Goal: Task Accomplishment & Management: Use online tool/utility

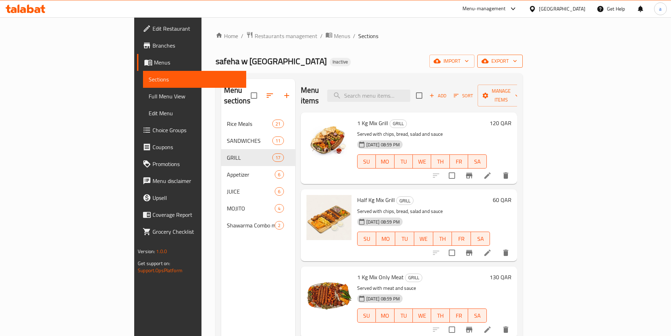
click at [517, 58] on span "export" at bounding box center [500, 61] width 34 height 9
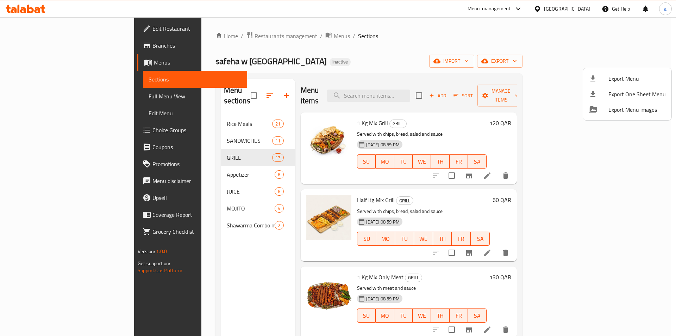
click at [538, 58] on div at bounding box center [338, 168] width 676 height 336
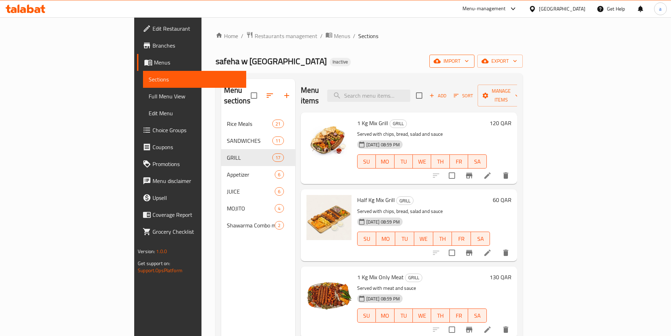
click at [469, 57] on span "import" at bounding box center [452, 61] width 34 height 9
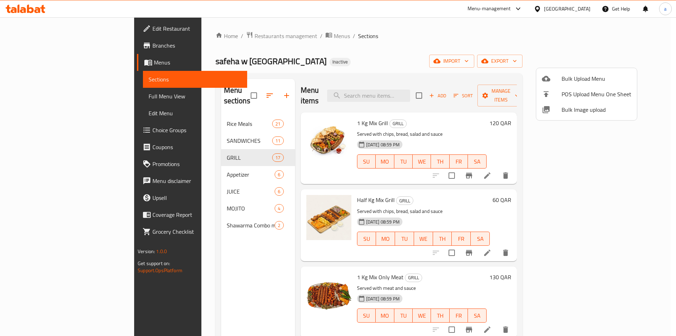
click at [553, 81] on div at bounding box center [552, 78] width 20 height 8
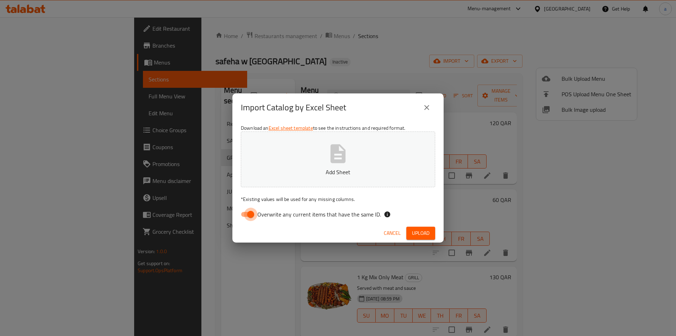
click at [244, 214] on input "Overwrite any current items that have the same ID." at bounding box center [251, 213] width 40 height 13
checkbox input "false"
click at [325, 168] on p "Add Sheet" at bounding box center [338, 172] width 173 height 8
click at [424, 231] on span "Upload" at bounding box center [421, 232] width 18 height 9
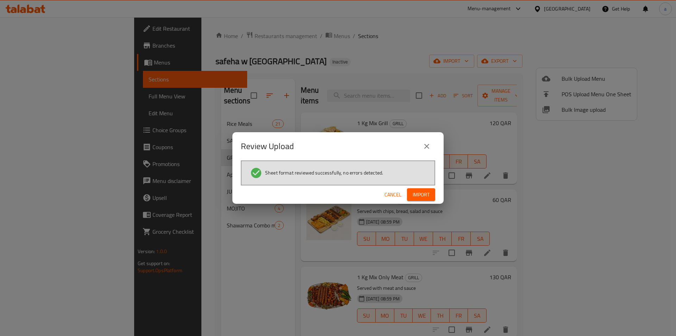
click at [426, 194] on span "Import" at bounding box center [421, 194] width 17 height 9
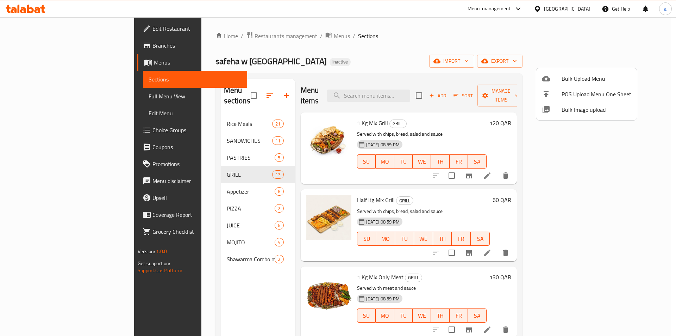
click at [171, 146] on div at bounding box center [338, 168] width 676 height 336
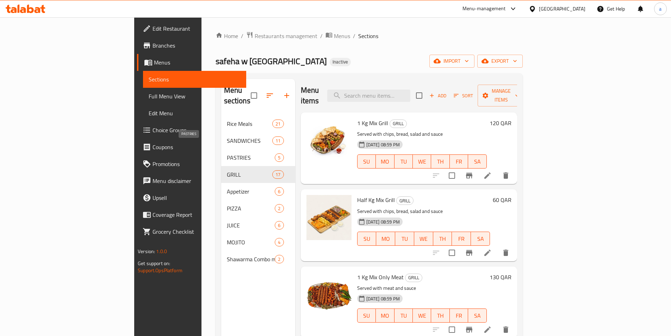
click at [227, 153] on span "PASTRIES" at bounding box center [251, 157] width 48 height 8
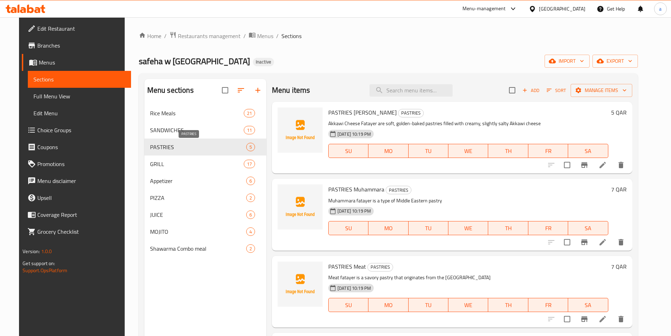
click at [227, 144] on span "PASTRIES" at bounding box center [198, 147] width 96 height 8
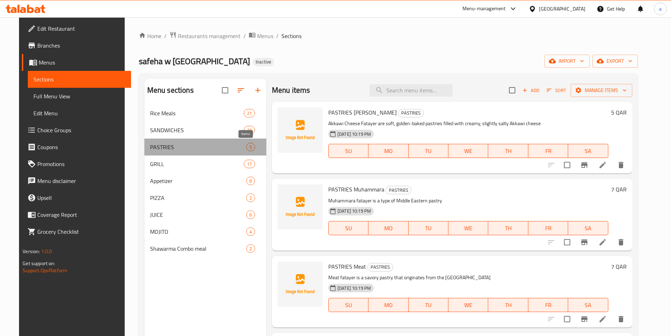
click at [246, 143] on div "5" at bounding box center [250, 147] width 9 height 8
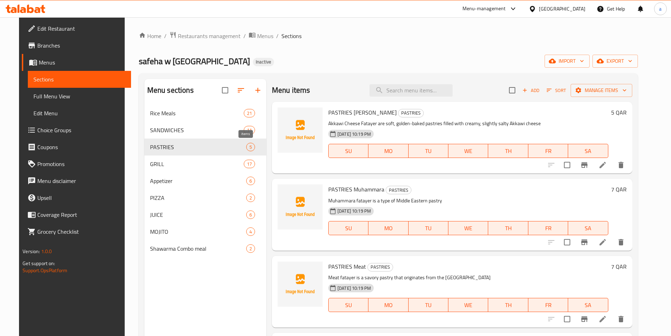
drag, startPoint x: 249, startPoint y: 145, endPoint x: 231, endPoint y: 148, distance: 18.1
click at [248, 145] on span "5" at bounding box center [250, 147] width 8 height 7
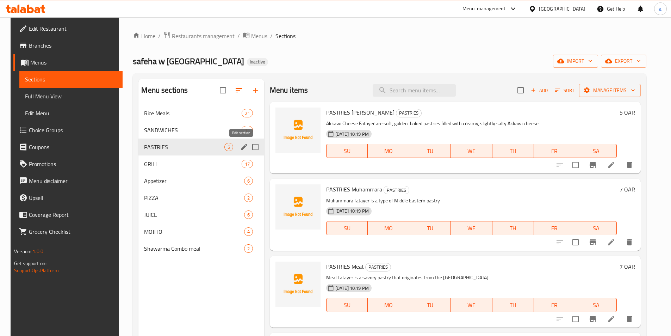
click at [242, 145] on icon "edit" at bounding box center [244, 147] width 6 height 6
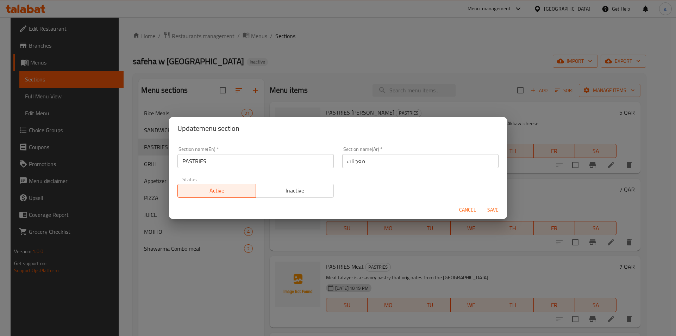
click at [468, 211] on span "Cancel" at bounding box center [467, 209] width 17 height 9
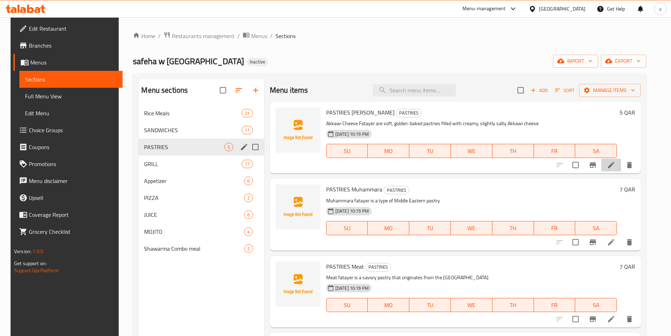
click at [621, 168] on li at bounding box center [611, 164] width 20 height 13
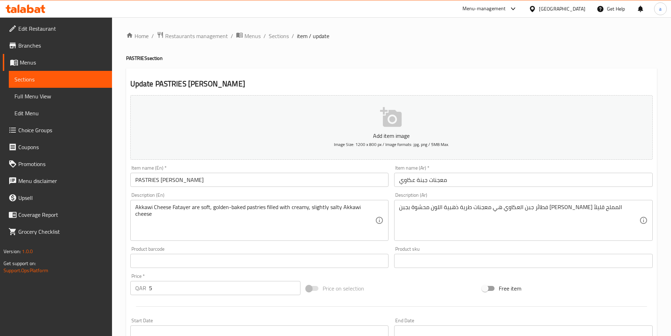
click at [463, 186] on input "معجنات جبنة عكاوي" at bounding box center [523, 180] width 258 height 14
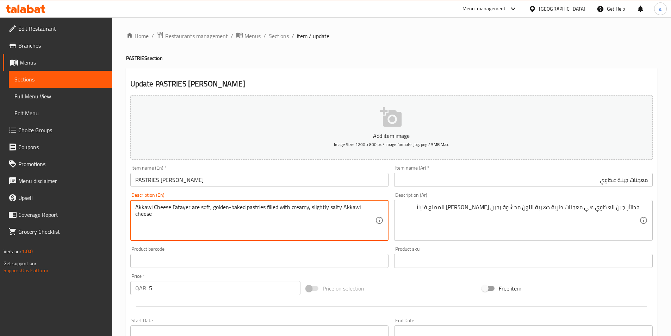
drag, startPoint x: 200, startPoint y: 207, endPoint x: 209, endPoint y: 210, distance: 10.3
click at [249, 214] on textarea "Akkawi Cheese Fatayer are soft, golden-baked pastries filled with creamy, sligh…" at bounding box center [255, 220] width 240 height 33
drag, startPoint x: 230, startPoint y: 207, endPoint x: 244, endPoint y: 210, distance: 14.2
click at [244, 210] on textarea "Akkawi Cheese Fatayer are soft, golden-baked pastries filled with creamy, sligh…" at bounding box center [255, 220] width 240 height 33
click at [257, 208] on textarea "Akkawi Cheese Fatayer are soft, golden-baked pastries filled with creamy, sligh…" at bounding box center [255, 220] width 240 height 33
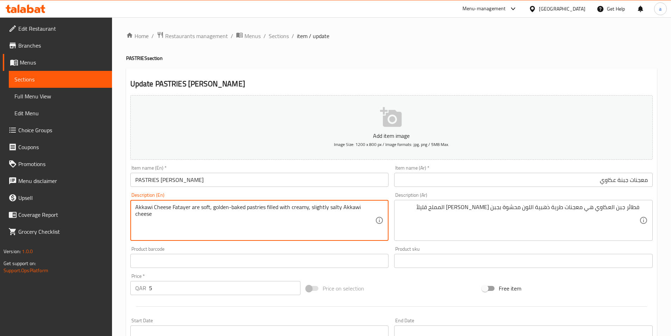
drag, startPoint x: 263, startPoint y: 208, endPoint x: 231, endPoint y: 208, distance: 32.7
click at [231, 208] on textarea "Akkawi Cheese Fatayer are soft, golden-baked pastries filled with creamy, sligh…" at bounding box center [255, 220] width 240 height 33
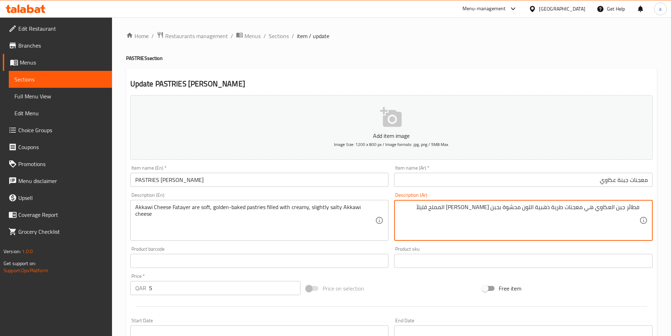
click at [588, 209] on textarea "فطائر جبن العكاوي هي معجنات طرية ذهبية اللون محشوة بجبن [PERSON_NAME] المملح قل…" at bounding box center [519, 220] width 240 height 33
click at [584, 211] on textarea "فطائر جبن العكاوي هي معجنات طرية ذهبية اللون محشوة بجبن [PERSON_NAME] المملح قل…" at bounding box center [519, 220] width 240 height 33
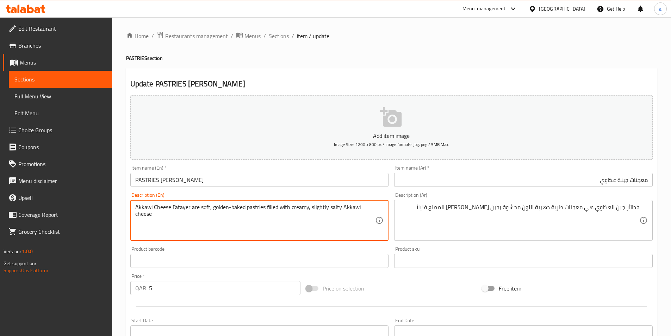
drag, startPoint x: 152, startPoint y: 205, endPoint x: 120, endPoint y: 209, distance: 32.4
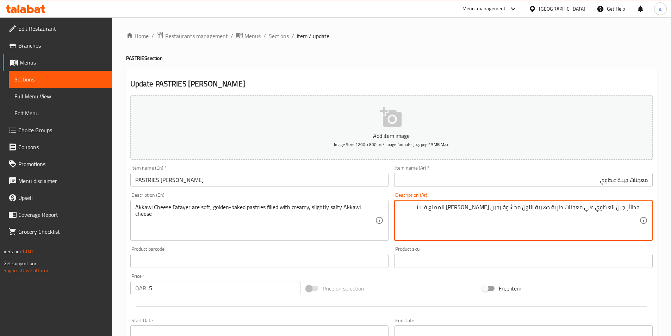
click at [566, 208] on textarea "فطائر جبن العكاوي هي معجنات طرية ذهبية اللون محشوة بجبن [PERSON_NAME] المملح قل…" at bounding box center [519, 220] width 240 height 33
paste textarea "Akkawi"
click at [508, 209] on textarea "فطائر جبن العكاوي هي معجنات مخبوزة طرية ذهبية اللون محشوة بجبن [PERSON_NAME] ال…" at bounding box center [519, 220] width 240 height 33
click at [507, 209] on textarea "فطائر جبن العكاوي هي معجنات مخبوزة طرية ذهبية اللون محشوة بجبن [PERSON_NAME] ال…" at bounding box center [519, 220] width 240 height 33
drag, startPoint x: 506, startPoint y: 209, endPoint x: 531, endPoint y: 211, distance: 25.4
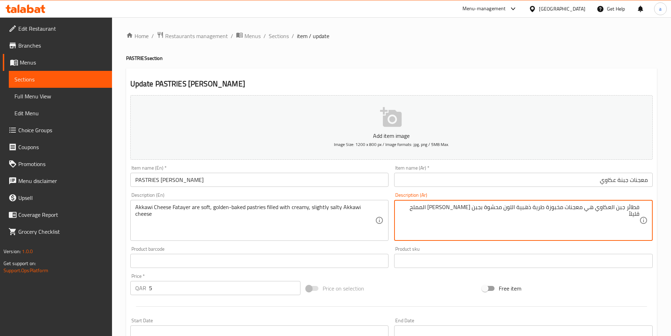
click at [531, 211] on textarea "فطائر جبن العكاوي هي معجنات مخبوزة طرية ذهبية اللون محشوة بجبن [PERSON_NAME] ال…" at bounding box center [519, 220] width 240 height 33
type textarea "فطائر جبن العكاوي هي معجنات مخبوزة طرية ذهبية اللون محشوة بجبن [PERSON_NAME] ال…"
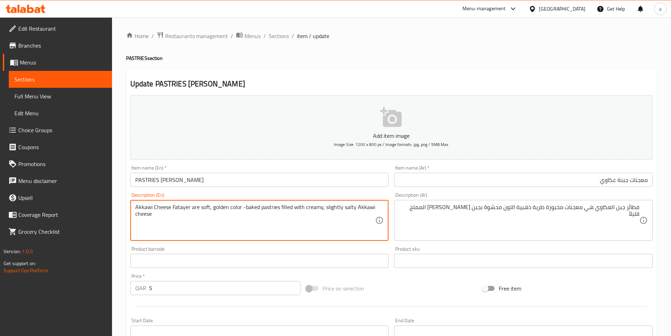
type textarea "Akkawi Cheese Fatayer are soft, golden color -baked pastries filled with creamy…"
drag, startPoint x: 279, startPoint y: 208, endPoint x: 302, endPoint y: 209, distance: 22.9
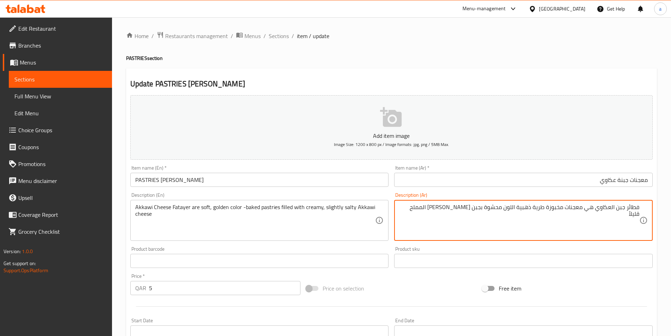
drag, startPoint x: 485, startPoint y: 208, endPoint x: 504, endPoint y: 209, distance: 19.1
paste textarea "ليئة ب"
type textarea "فطائر جبن العكاوي هي معجنات مخبوزة طرية ذهبية اللون مليئة بجبن [PERSON_NAME] ال…"
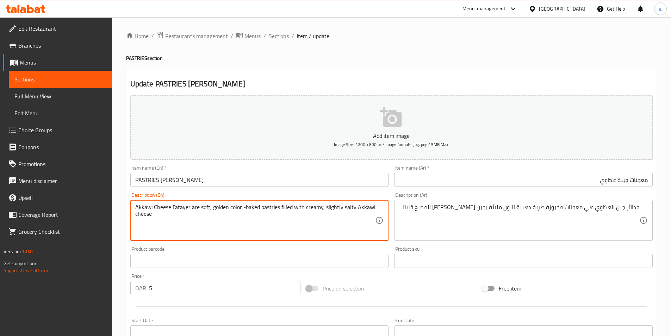
drag, startPoint x: 352, startPoint y: 207, endPoint x: 326, endPoint y: 207, distance: 26.4
click at [338, 215] on textarea "Akkawi Cheese Fatayer are soft, golden color -baked pastries filled with creamy…" at bounding box center [255, 220] width 240 height 33
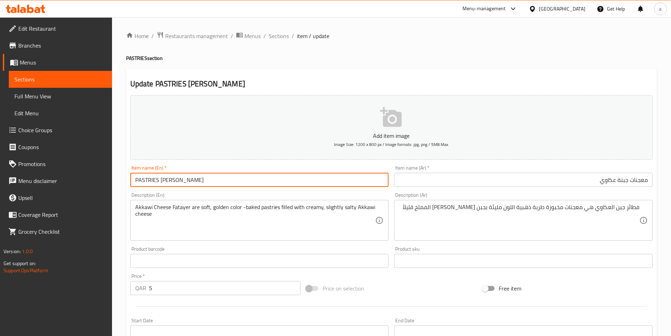
click at [210, 180] on input "PASTRIES [PERSON_NAME]" at bounding box center [259, 180] width 258 height 14
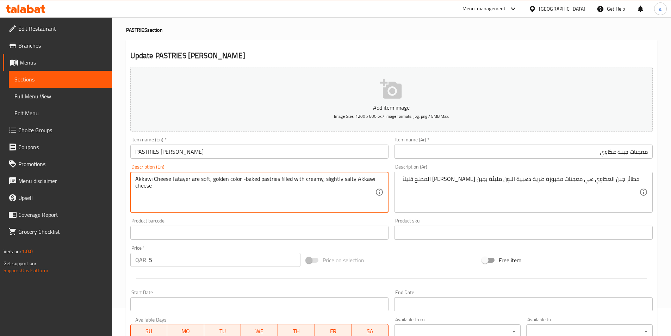
scroll to position [70, 0]
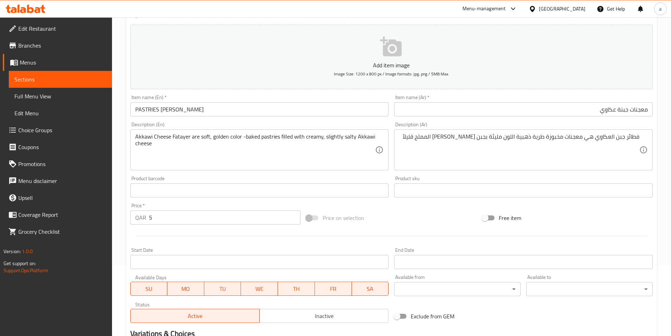
click at [272, 81] on button "Add item image Image Size: 1200 x 800 px / Image formats: jpg, png / 5MB Max." at bounding box center [391, 57] width 522 height 64
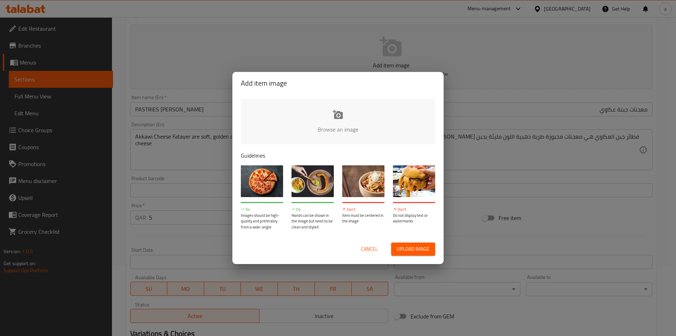
click at [203, 132] on div "Add item image Browse an image Guidelines Do Images should be high-quality and …" at bounding box center [338, 168] width 676 height 336
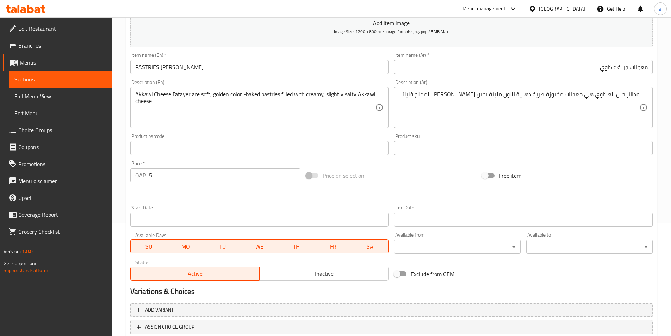
scroll to position [162, 0]
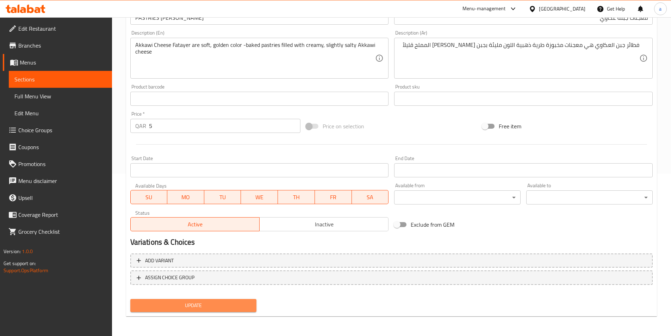
click at [221, 309] on span "Update" at bounding box center [193, 305] width 115 height 9
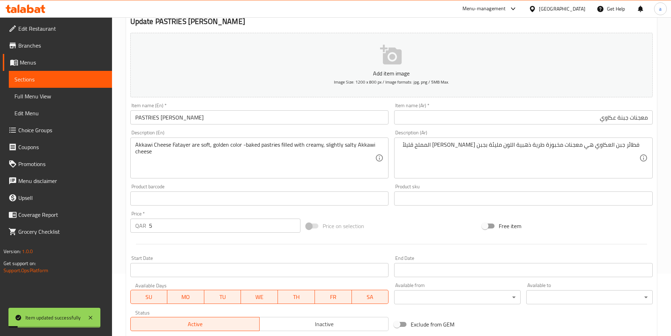
scroll to position [0, 0]
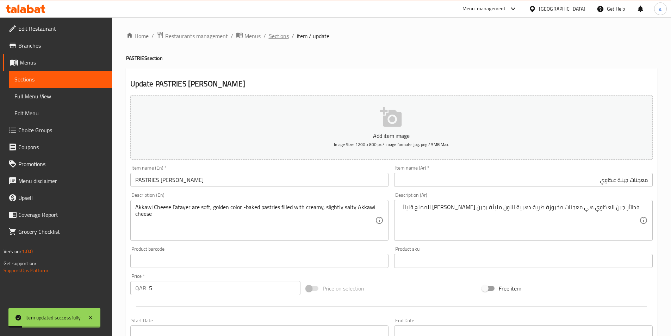
click at [279, 37] on span "Sections" at bounding box center [279, 36] width 20 height 8
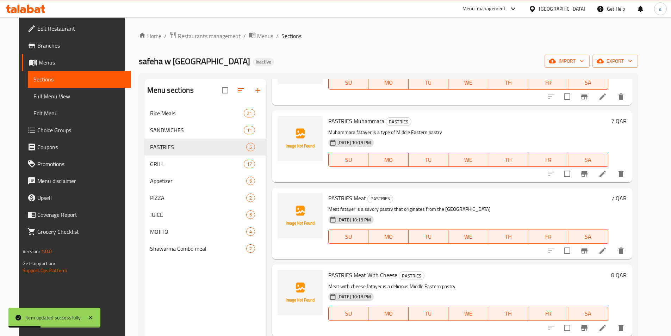
scroll to position [70, 0]
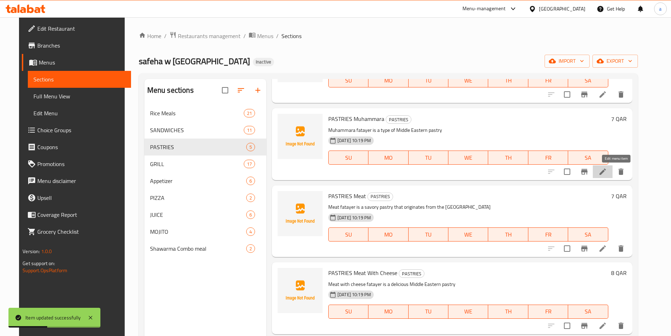
click at [607, 171] on icon at bounding box center [602, 171] width 8 height 8
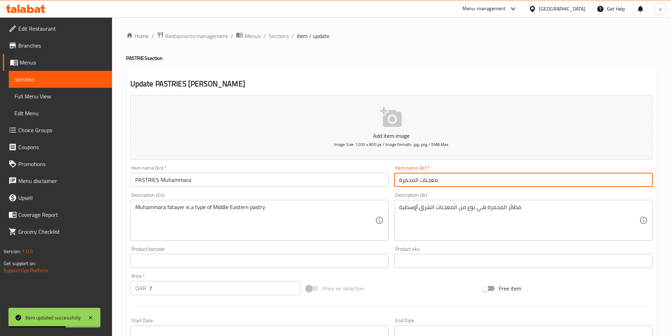
click at [448, 181] on input "معجنات المحمرة" at bounding box center [523, 180] width 258 height 14
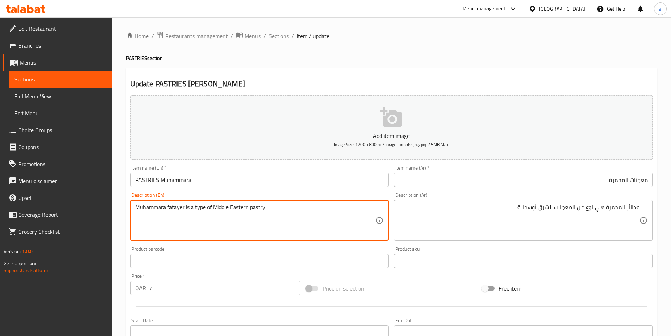
drag, startPoint x: 264, startPoint y: 206, endPoint x: 215, endPoint y: 205, distance: 49.0
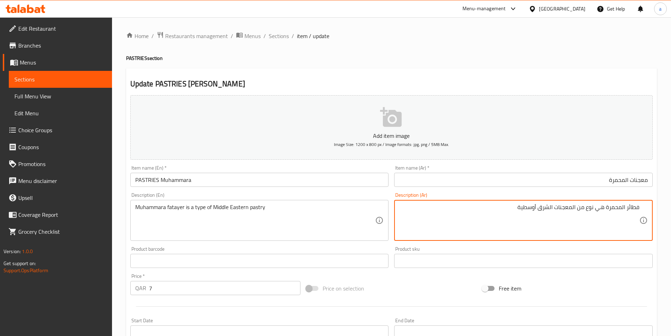
drag, startPoint x: 552, startPoint y: 208, endPoint x: 520, endPoint y: 210, distance: 31.8
click at [514, 211] on textarea "فطائر المحمرة هي نوع من المعجنات الشرق أوسطية" at bounding box center [519, 220] width 240 height 33
click at [472, 219] on textarea "فطائر المحمرة هي نوع من المعجنات الشرق أوسطية" at bounding box center [519, 220] width 240 height 33
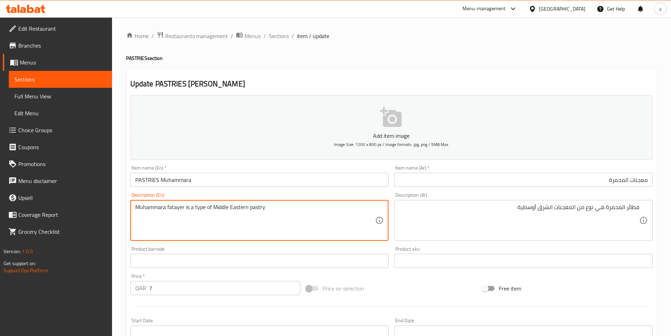
click at [196, 207] on textarea "Muhammara fatayer is a type of Middle Eastern pastry" at bounding box center [255, 220] width 240 height 33
drag, startPoint x: 194, startPoint y: 207, endPoint x: 211, endPoint y: 209, distance: 16.7
click at [211, 209] on textarea "Muhammara fatayer is a type of Middle Eastern pastry" at bounding box center [255, 220] width 240 height 33
click at [308, 215] on textarea "Muhammara fatayer is a type of Middle Eastern pastry" at bounding box center [255, 220] width 240 height 33
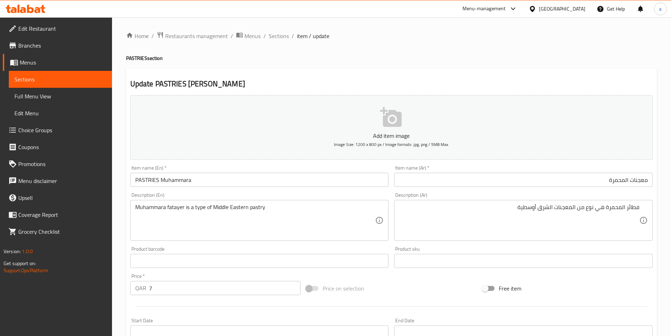
click at [270, 191] on div "Description (En) Muhammara fatayer is a type of Middle Eastern pastry Descripti…" at bounding box center [259, 216] width 264 height 54
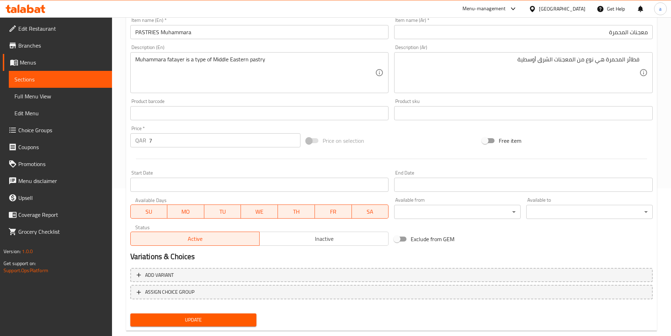
scroll to position [162, 0]
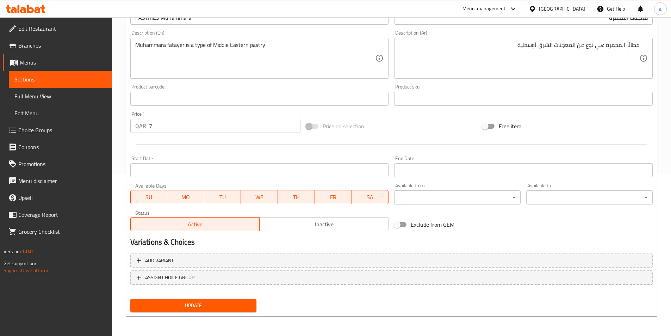
click at [227, 309] on span "Update" at bounding box center [193, 305] width 115 height 9
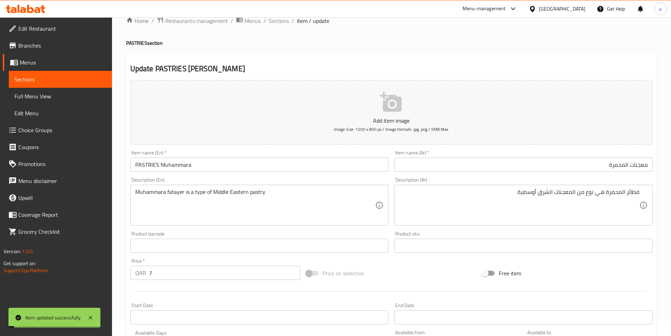
scroll to position [0, 0]
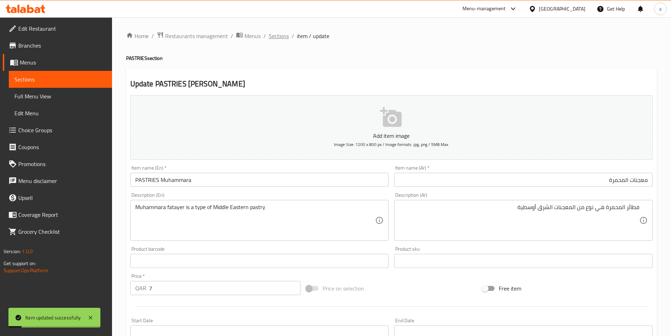
click at [282, 37] on span "Sections" at bounding box center [279, 36] width 20 height 8
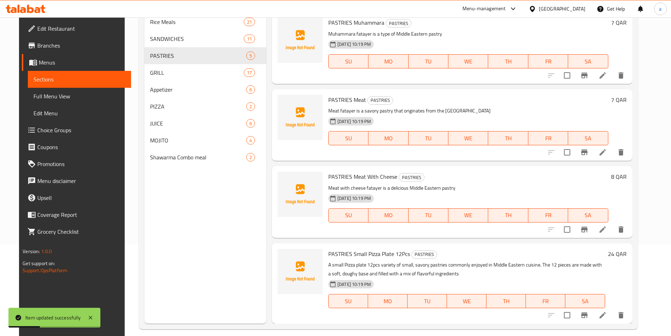
scroll to position [99, 0]
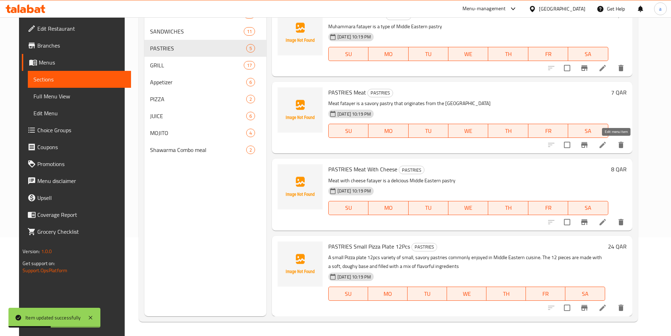
click at [607, 143] on icon at bounding box center [602, 144] width 8 height 8
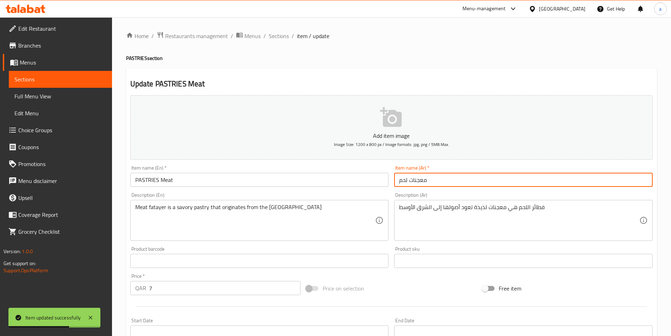
click at [442, 183] on input "معجنات لحم" at bounding box center [523, 180] width 258 height 14
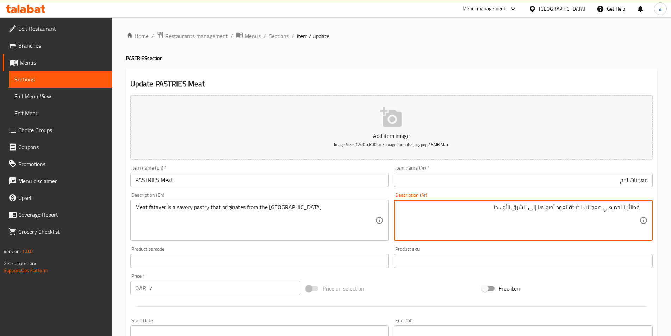
drag, startPoint x: 569, startPoint y: 209, endPoint x: 582, endPoint y: 211, distance: 12.8
click at [582, 211] on textarea "فطائر اللحم هي معجنات لذيذة تعود أصولها إلى الشرق الأوسط" at bounding box center [519, 220] width 240 height 33
type textarea "فطائر اللحم هي معجنات مالحة تعود أصولها إلى الشرق الأوسط"
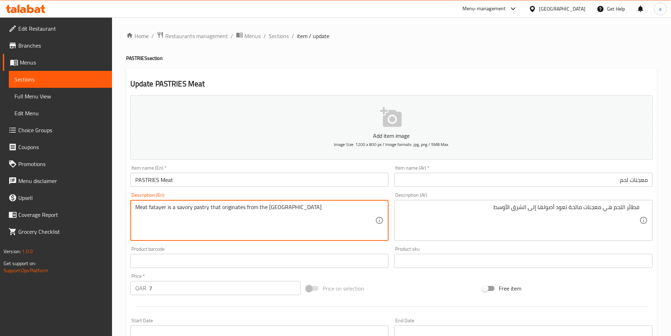
drag, startPoint x: 220, startPoint y: 207, endPoint x: 243, endPoint y: 210, distance: 23.0
click at [243, 210] on textarea "Meat fatayer is a savory pastry that originates from the [GEOGRAPHIC_DATA]" at bounding box center [255, 220] width 240 height 33
click at [231, 207] on textarea "Meat fatayer is a savory pastry that originates from the [GEOGRAPHIC_DATA]" at bounding box center [255, 220] width 240 height 33
drag, startPoint x: 221, startPoint y: 207, endPoint x: 296, endPoint y: 213, distance: 74.5
click at [296, 213] on textarea "Meat fatayer is a savory pastry that originates from the [GEOGRAPHIC_DATA]" at bounding box center [255, 220] width 240 height 33
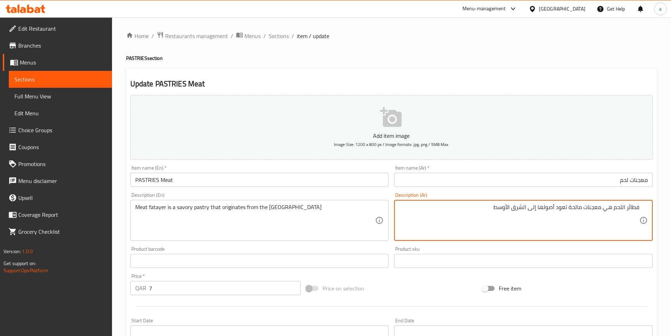
click at [559, 208] on textarea "فطائر اللحم هي معجنات مالحة تعود أصولها إلى الشرق الأوسط" at bounding box center [519, 220] width 240 height 33
click at [503, 210] on textarea "فطائر اللحم هي معجنات مالحة تعود أصولها إلى الشرق الأوسط" at bounding box center [519, 220] width 240 height 33
click at [558, 209] on textarea "فطائر اللحم هي معجنات مالحة تعود أصولها إلى الشرق الأوسط" at bounding box center [519, 220] width 240 height 33
click at [556, 208] on textarea "فطائر اللحم هي معجنات مالحة تعود أصولها إلى الشرق الأوسط" at bounding box center [519, 220] width 240 height 33
drag, startPoint x: 556, startPoint y: 208, endPoint x: 563, endPoint y: 209, distance: 7.2
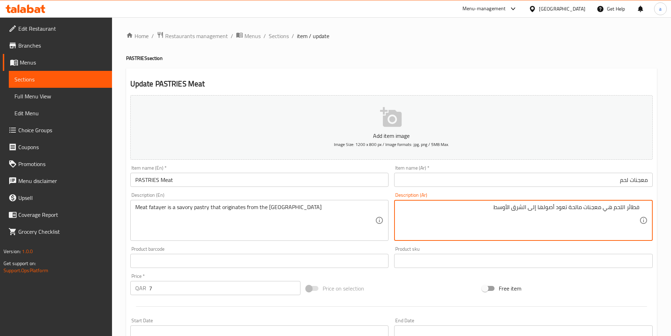
click at [563, 209] on textarea "فطائر اللحم هي معجنات مالحة تعود أصولها إلى الشرق الأوسط" at bounding box center [519, 220] width 240 height 33
click at [566, 209] on textarea "فطائر اللحم هي معجنات مالحة تعود أصولها إلى الشرق الأوسط" at bounding box center [519, 220] width 240 height 33
drag, startPoint x: 566, startPoint y: 208, endPoint x: 495, endPoint y: 209, distance: 71.5
click at [495, 209] on textarea "فطائر اللحم هي معجنات مالحة تعود أصولها إلى الشرق الأوسط" at bounding box center [519, 220] width 240 height 33
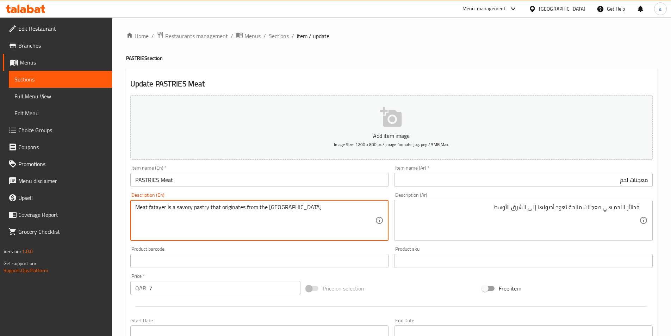
drag, startPoint x: 294, startPoint y: 206, endPoint x: 220, endPoint y: 208, distance: 74.0
paste textarea "Its origins go back to the [GEOGRAPHIC_DATA]."
type textarea "Meat fatayer is a savory pastry that Its origins go back to [GEOGRAPHIC_DATA]."
click at [326, 219] on textarea "Meat fatayer is a savory pastry that Its origins go back to [GEOGRAPHIC_DATA]." at bounding box center [255, 220] width 240 height 33
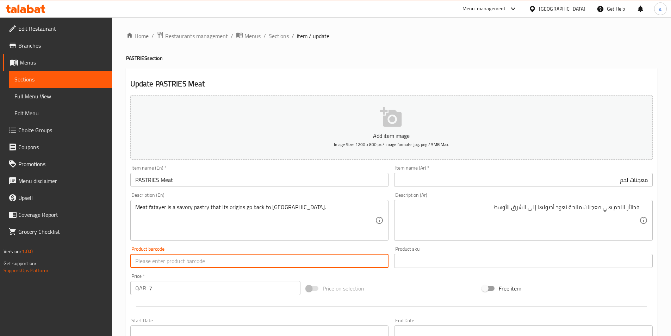
click at [246, 264] on input "text" at bounding box center [259, 260] width 258 height 14
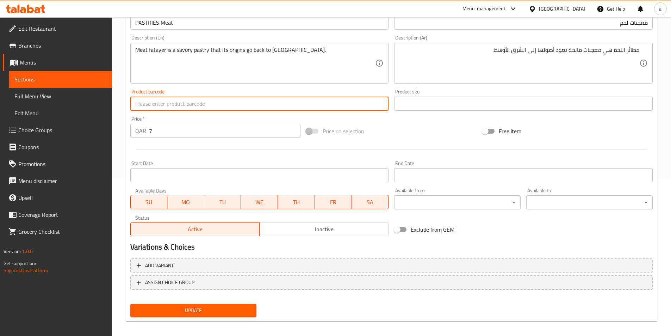
scroll to position [162, 0]
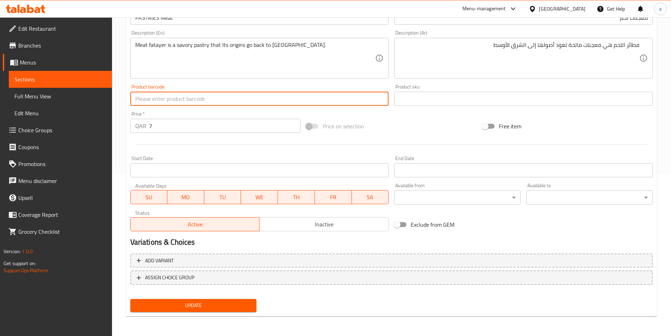
click at [232, 300] on button "Update" at bounding box center [193, 305] width 126 height 13
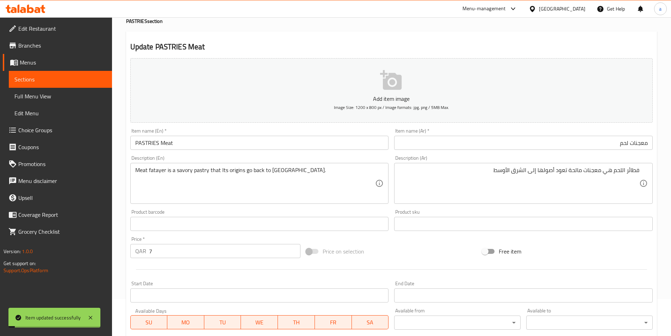
scroll to position [0, 0]
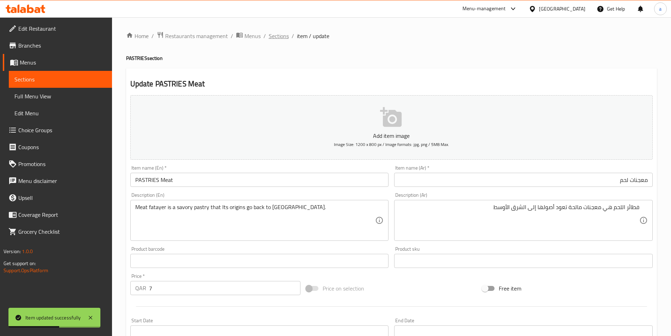
click at [278, 37] on span "Sections" at bounding box center [279, 36] width 20 height 8
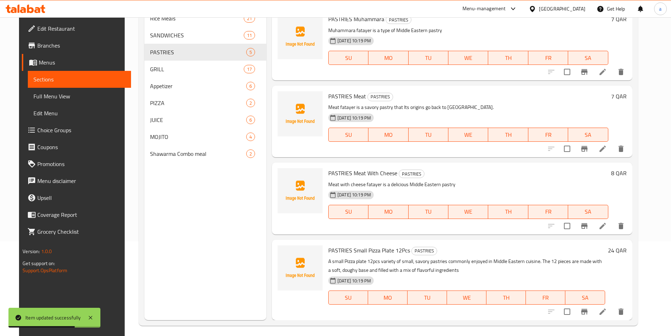
scroll to position [99, 0]
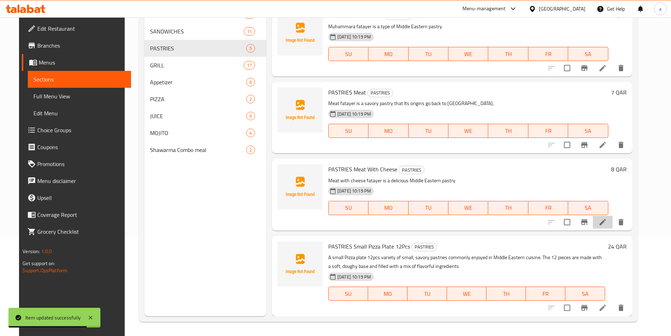
click at [612, 223] on li at bounding box center [603, 221] width 20 height 13
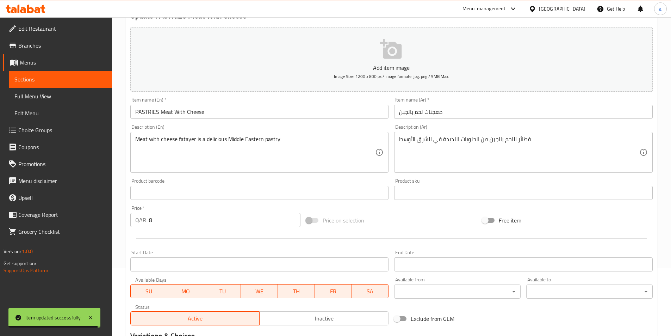
scroll to position [70, 0]
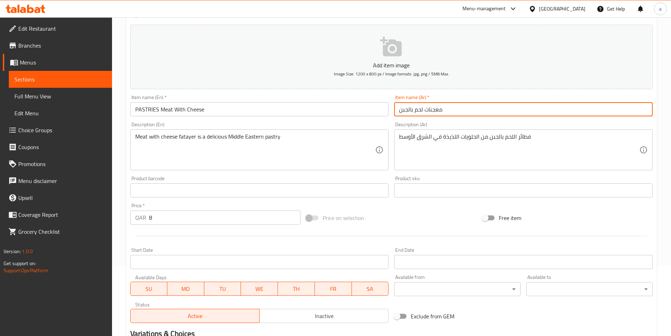
click at [458, 103] on input "معجنات لحم بالجبن" at bounding box center [523, 109] width 258 height 14
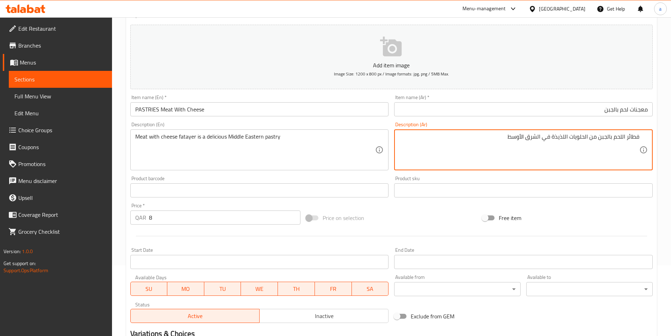
drag, startPoint x: 570, startPoint y: 139, endPoint x: 589, endPoint y: 140, distance: 19.0
click at [589, 140] on textarea "فطائر اللحم بالجبن من الحلويات اللذيذة في الشرق الأوسط" at bounding box center [519, 149] width 240 height 33
type textarea "فطائر اللحم بالجبن من المعجنات اللذيذة في الشرق الأوسط"
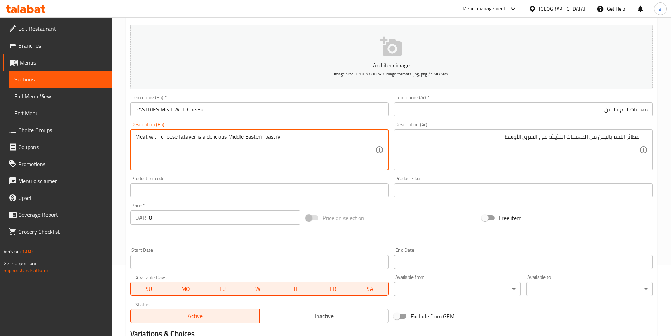
drag, startPoint x: 282, startPoint y: 136, endPoint x: 207, endPoint y: 138, distance: 75.0
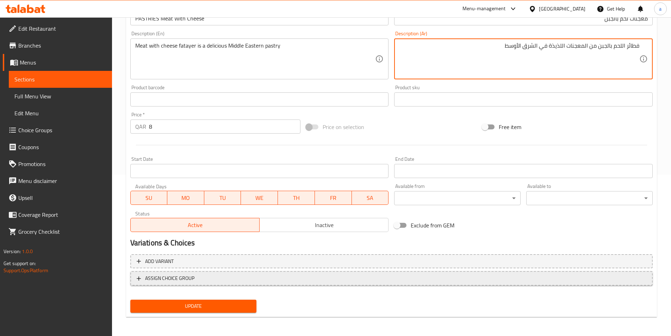
scroll to position [162, 0]
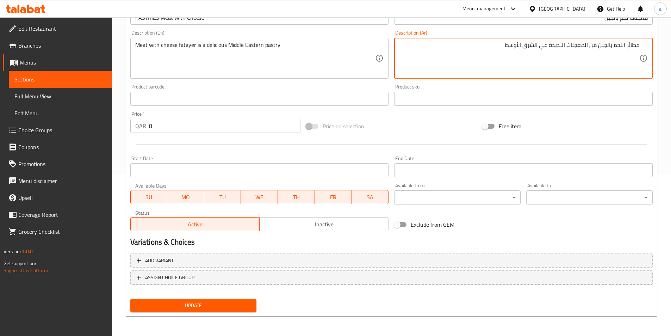
click at [205, 303] on span "Update" at bounding box center [193, 305] width 115 height 9
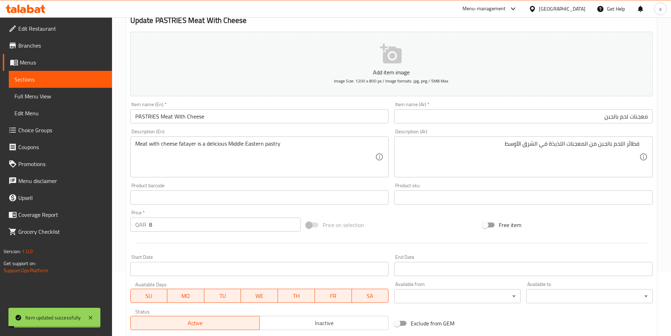
scroll to position [0, 0]
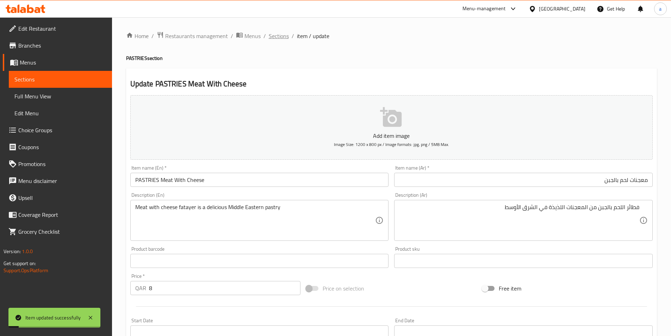
click at [279, 38] on span "Sections" at bounding box center [279, 36] width 20 height 8
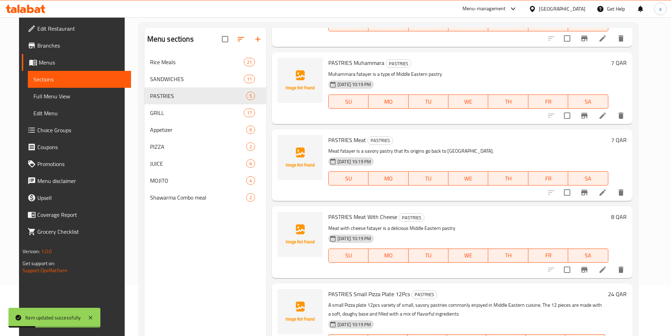
scroll to position [99, 0]
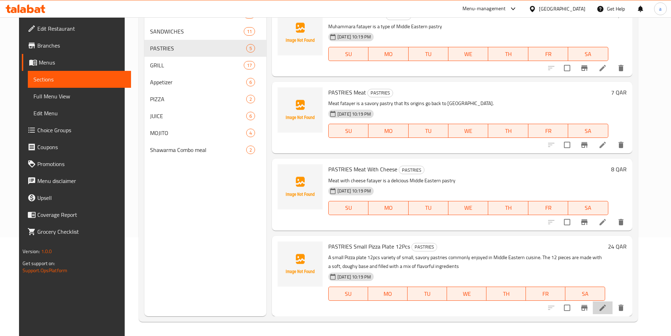
click at [612, 313] on li at bounding box center [603, 307] width 20 height 13
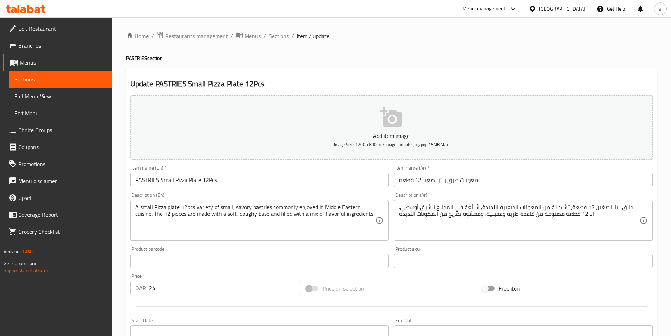
click at [510, 180] on input "معجنات طبق بيتزا صغير 12 قطعة" at bounding box center [523, 180] width 258 height 14
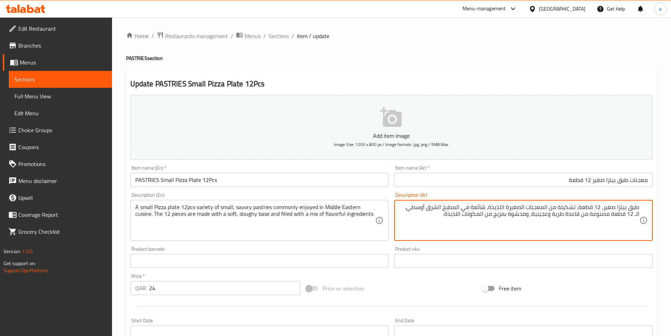
click at [544, 177] on input "معجنات طبق بيتزا صغير 12 قطعة" at bounding box center [523, 180] width 258 height 14
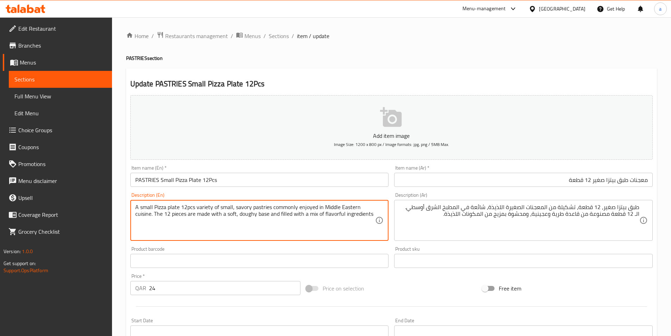
drag, startPoint x: 197, startPoint y: 207, endPoint x: 233, endPoint y: 211, distance: 36.2
click at [214, 208] on textarea "A small Pizza plate 12pcs variety of small, savory pastries commonly enjoyed in…" at bounding box center [255, 220] width 240 height 33
drag, startPoint x: 218, startPoint y: 206, endPoint x: 196, endPoint y: 206, distance: 22.2
click at [196, 206] on textarea "A small Pizza plate 12pcs variety of small, savory pastries commonly enjoyed in…" at bounding box center [255, 220] width 240 height 33
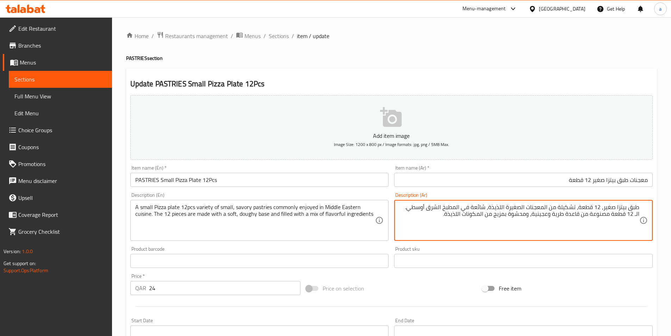
drag, startPoint x: 558, startPoint y: 209, endPoint x: 575, endPoint y: 209, distance: 16.9
paste textarea "مجموعة متنوعة من"
drag, startPoint x: 526, startPoint y: 207, endPoint x: 520, endPoint y: 208, distance: 5.7
click at [520, 208] on textarea "طبق بيتزا صغير، 12 قطعة، مجموعة متنوعة من من المعجنات الصغيرة اللذيذة، شائعة في…" at bounding box center [519, 220] width 240 height 33
drag, startPoint x: 484, startPoint y: 207, endPoint x: 468, endPoint y: 208, distance: 15.5
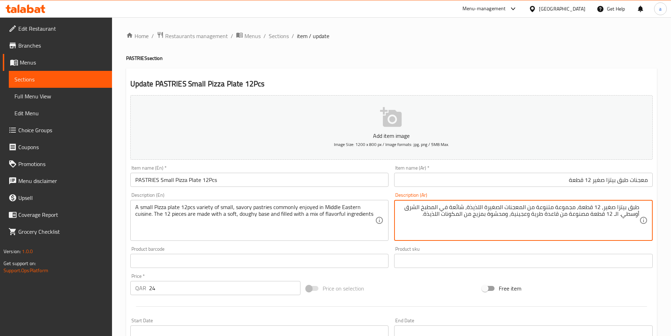
click at [468, 208] on textarea "طبق بيتزا صغير، 12 قطعة، مجموعة متنوعة من المعجنات الصغيرة اللذيذة، شائعة في ال…" at bounding box center [519, 220] width 240 height 33
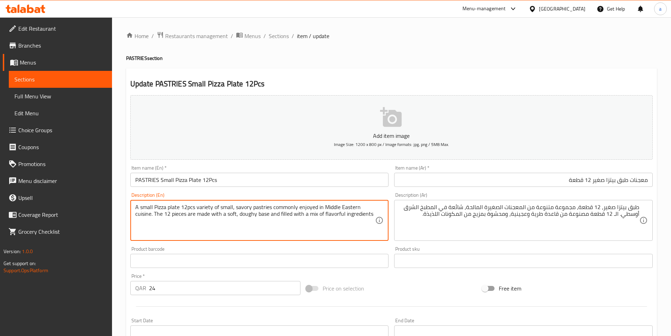
drag, startPoint x: 272, startPoint y: 206, endPoint x: 297, endPoint y: 206, distance: 25.3
click at [305, 212] on textarea "A small Pizza plate 12pcs variety of small, savory pastries commonly enjoyed in…" at bounding box center [255, 220] width 240 height 33
drag, startPoint x: 272, startPoint y: 207, endPoint x: 316, endPoint y: 209, distance: 43.7
click at [316, 209] on textarea "A small Pizza plate 12pcs variety of small, savory pastries commonly enjoyed in…" at bounding box center [255, 220] width 240 height 33
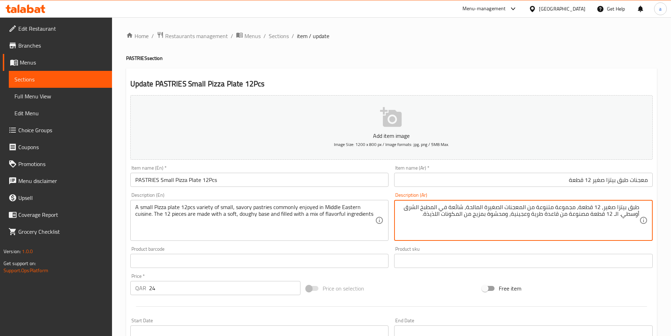
click at [450, 209] on textarea "طبق بيتزا صغير، 12 قطعة، مجموعة متنوعة من المعجنات الصغيرة المالحة، شائعة في ال…" at bounding box center [519, 220] width 240 height 33
paste textarea "اد"
drag, startPoint x: 464, startPoint y: 207, endPoint x: 455, endPoint y: 208, distance: 9.6
click at [455, 208] on textarea "طبق بيتزا صغير، 12 قطعة، مجموعة متنوعة من المعجنات الصغيرة المالحة، عادة في الم…" at bounding box center [519, 220] width 240 height 33
paste textarea "يتمتع بها"
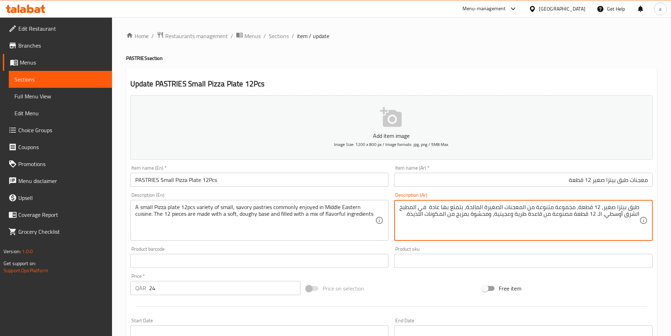
click at [567, 214] on textarea "طبق بيتزا صغير، 12 قطعة، مجموعة متنوعة من المعجنات الصغيرة المالحة، يتمتع بها ع…" at bounding box center [519, 220] width 240 height 33
click at [516, 215] on textarea "طبق بيتزا صغير، 12 قطعة، مجموعة متنوعة من المعجنات الصغيرة المالحة، يتمتع بها ع…" at bounding box center [519, 220] width 240 height 33
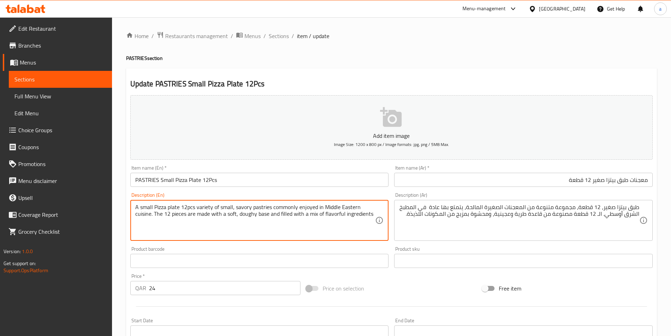
drag, startPoint x: 256, startPoint y: 214, endPoint x: 240, endPoint y: 214, distance: 15.8
drag, startPoint x: 268, startPoint y: 214, endPoint x: 258, endPoint y: 214, distance: 9.9
click at [289, 216] on textarea "A small Pizza plate 12pcs variety of small, savory pastries commonly enjoyed in…" at bounding box center [255, 220] width 240 height 33
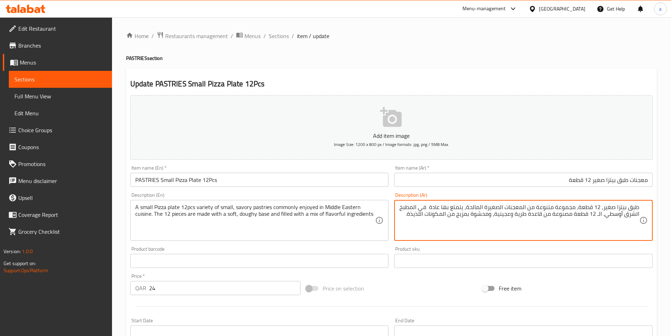
drag, startPoint x: 490, startPoint y: 215, endPoint x: 473, endPoint y: 215, distance: 16.9
paste textarea "ليئة ب"
drag, startPoint x: 476, startPoint y: 215, endPoint x: 465, endPoint y: 217, distance: 11.5
click at [464, 217] on textarea "طبق بيتزا صغير، 12 قطعة، مجموعة متنوعة من المعجنات الصغيرة المالحة، يتمتع بها ع…" at bounding box center [519, 220] width 240 height 33
type textarea "طبق بيتزا صغير، 12 قطعة، مجموعة متنوعة من المعجنات الصغيرة المالحة، يتمتع بها ع…"
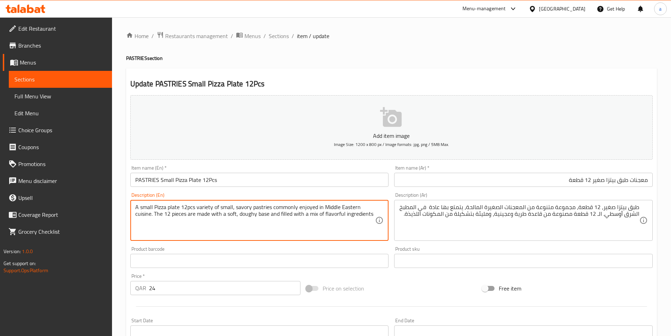
drag, startPoint x: 325, startPoint y: 215, endPoint x: 343, endPoint y: 219, distance: 19.1
click at [354, 215] on textarea "A small Pizza plate 12pcs variety of small, savory pastries commonly enjoyed in…" at bounding box center [255, 220] width 240 height 33
drag, startPoint x: 345, startPoint y: 215, endPoint x: 371, endPoint y: 220, distance: 26.5
click at [371, 220] on textarea "A small Pizza plate 12pcs variety of small, savory pastries commonly enjoyed in…" at bounding box center [255, 220] width 240 height 33
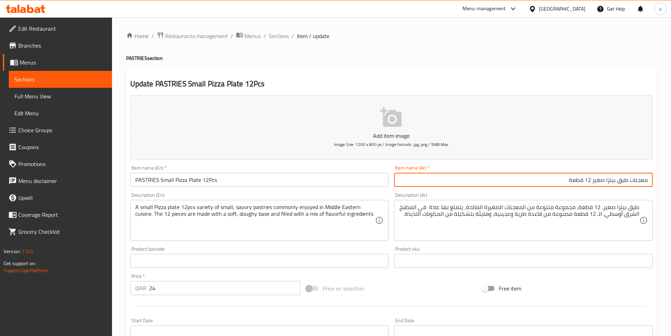
click at [506, 177] on input "معجنات طبق بيتزا صغير 12 قطعة" at bounding box center [523, 180] width 258 height 14
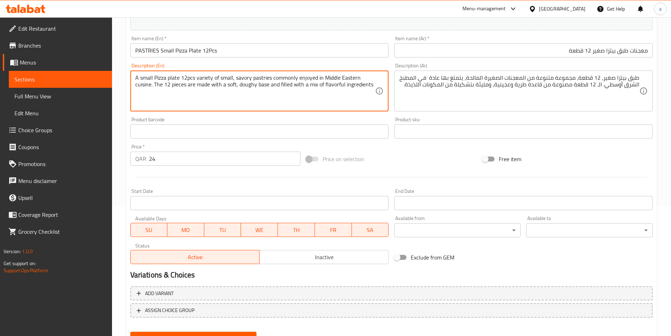
scroll to position [162, 0]
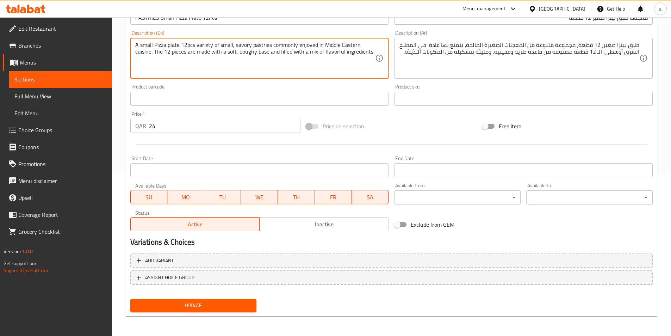
click at [233, 305] on span "Update" at bounding box center [193, 305] width 115 height 9
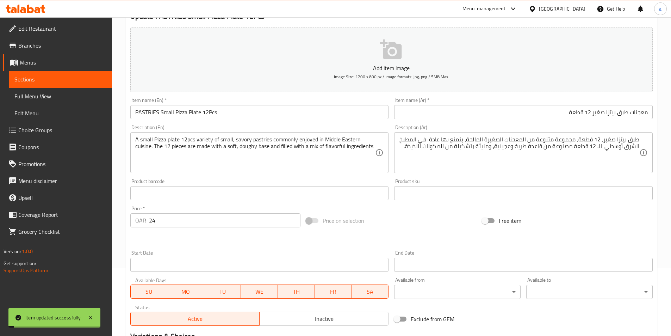
scroll to position [0, 0]
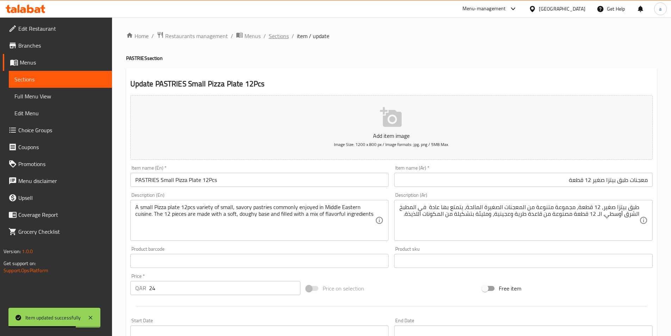
click at [278, 37] on span "Sections" at bounding box center [279, 36] width 20 height 8
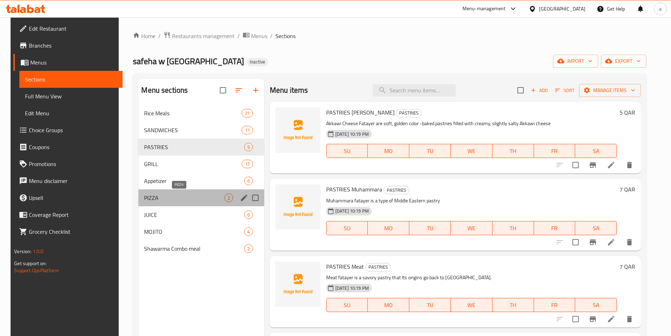
click at [155, 195] on span "PIZZA" at bounding box center [184, 197] width 80 height 8
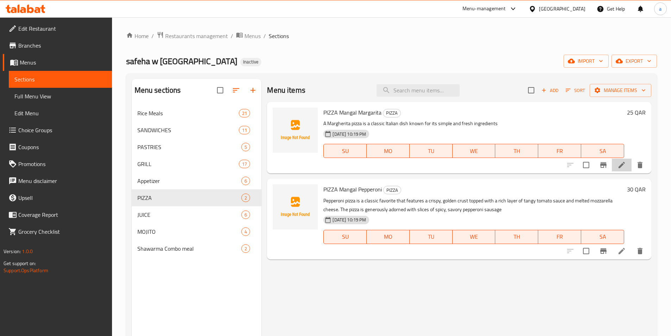
click at [623, 163] on icon at bounding box center [621, 165] width 8 height 8
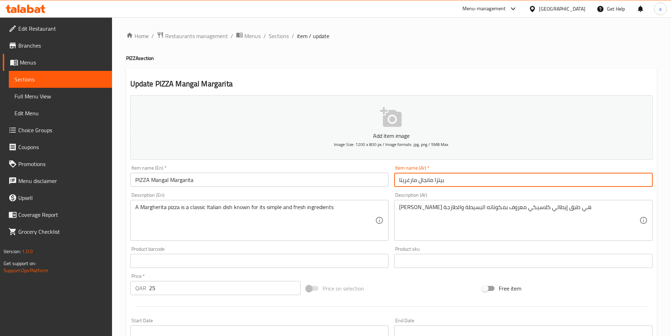
click at [480, 177] on input "بيتزا مانجال مارغريتا" at bounding box center [523, 180] width 258 height 14
click at [560, 186] on input "بيتزا مانجال مارغريتا" at bounding box center [523, 180] width 258 height 14
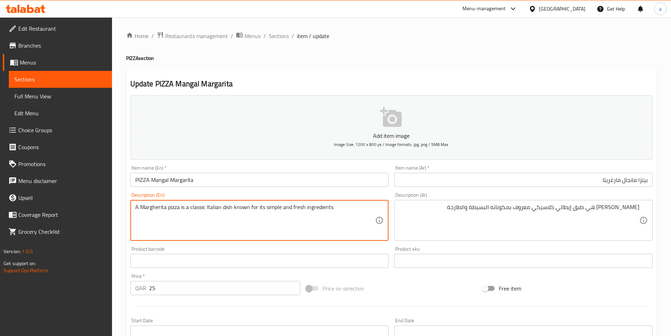
drag, startPoint x: 248, startPoint y: 209, endPoint x: 233, endPoint y: 211, distance: 14.9
click at [304, 206] on textarea "A Margherita pizza is a classic Italian dish known for its simple and fresh ing…" at bounding box center [255, 220] width 240 height 33
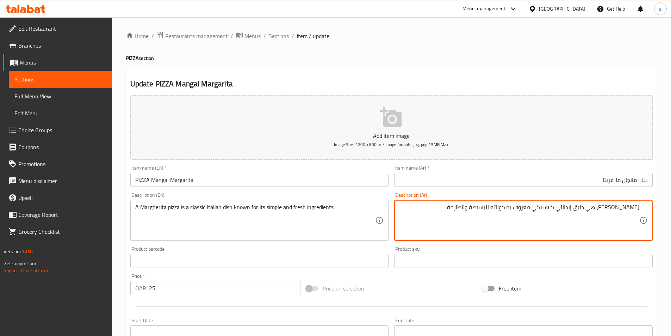
click at [431, 180] on input "بيتزا مانجال مارغريتا" at bounding box center [523, 180] width 258 height 14
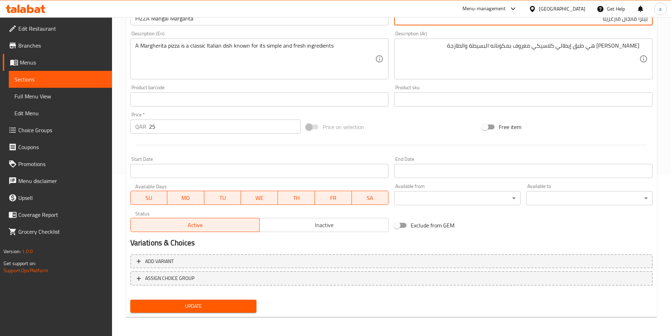
scroll to position [162, 0]
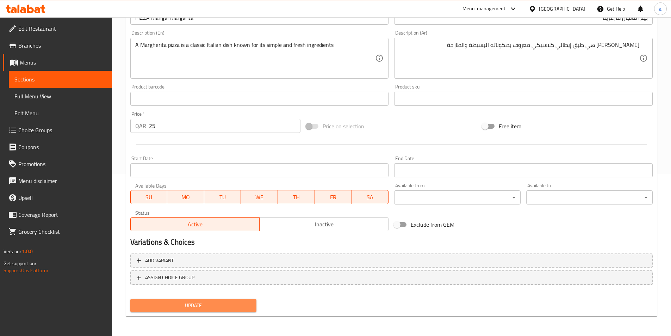
click at [233, 305] on span "Update" at bounding box center [193, 305] width 115 height 9
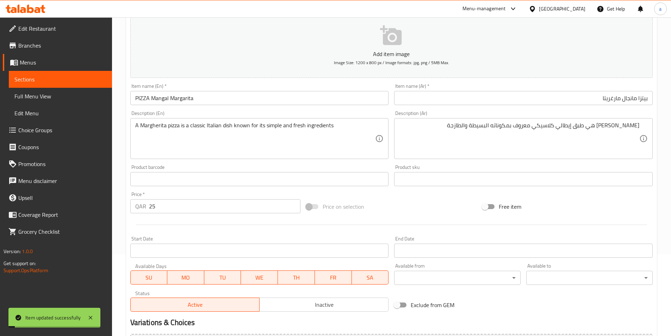
scroll to position [0, 0]
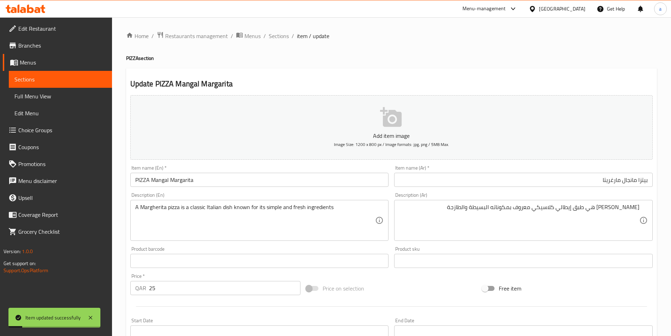
click at [275, 42] on div "Home / Restaurants management / Menus / Sections / item / update PIZZA section …" at bounding box center [391, 257] width 531 height 452
click at [278, 42] on div "Home / Restaurants management / Menus / Sections / item / update PIZZA section …" at bounding box center [391, 257] width 531 height 452
click at [278, 39] on span "Sections" at bounding box center [279, 36] width 20 height 8
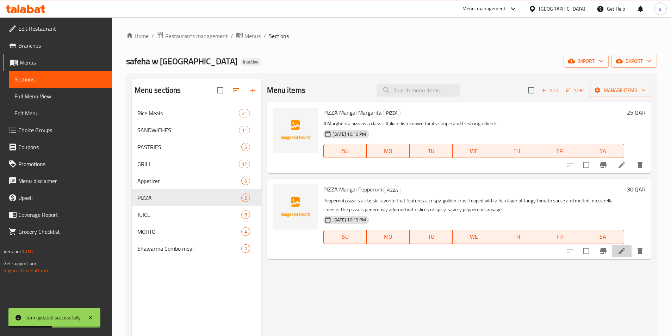
click at [626, 252] on li at bounding box center [622, 250] width 20 height 13
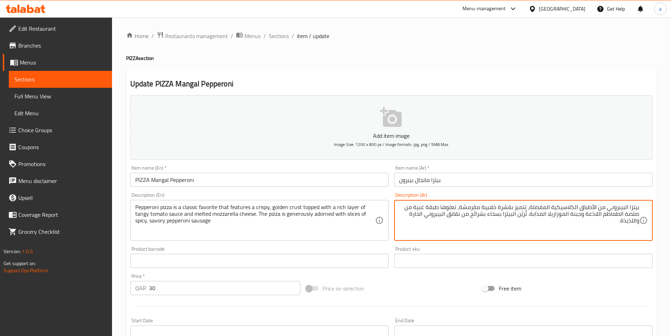
click at [458, 186] on input "بيتزا مانجال بيبرون" at bounding box center [523, 180] width 258 height 14
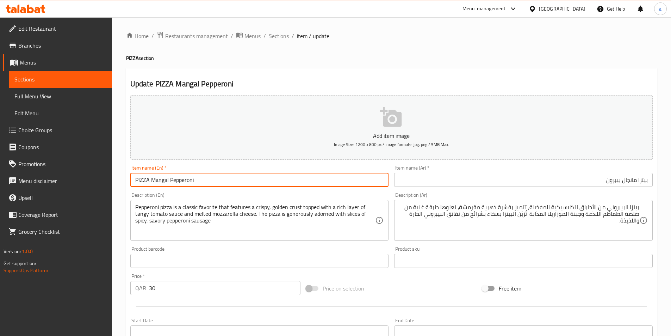
drag, startPoint x: 198, startPoint y: 181, endPoint x: 170, endPoint y: 184, distance: 28.0
click at [170, 184] on input "PIZZA Mangal Pepperoni" at bounding box center [259, 180] width 258 height 14
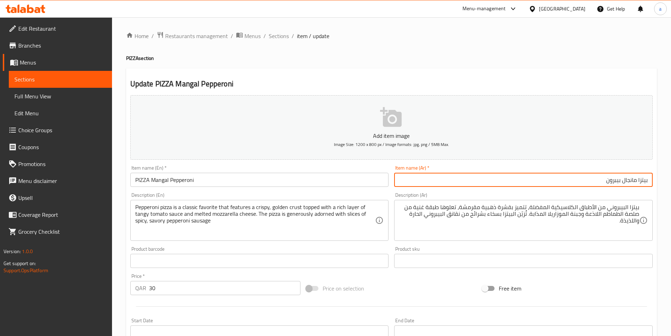
click at [595, 180] on input "بيتزا مانجال بيبرون" at bounding box center [523, 180] width 258 height 14
paste input "ي"
type input "بيتزا مانجال بيبروني"
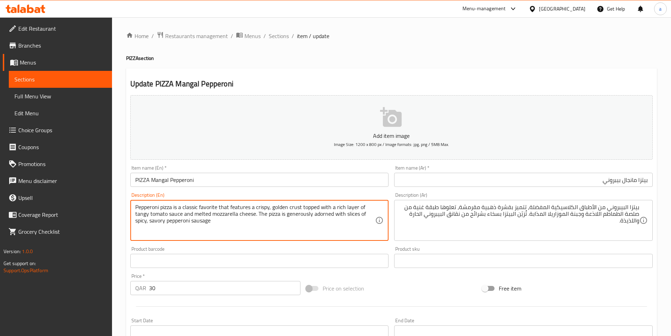
drag, startPoint x: 230, startPoint y: 208, endPoint x: 250, endPoint y: 211, distance: 20.3
drag, startPoint x: 216, startPoint y: 208, endPoint x: 200, endPoint y: 208, distance: 16.2
click at [196, 207] on textarea "Pepperoni pizza is a classic favorite that features a crispy, golden crust topp…" at bounding box center [255, 220] width 240 height 33
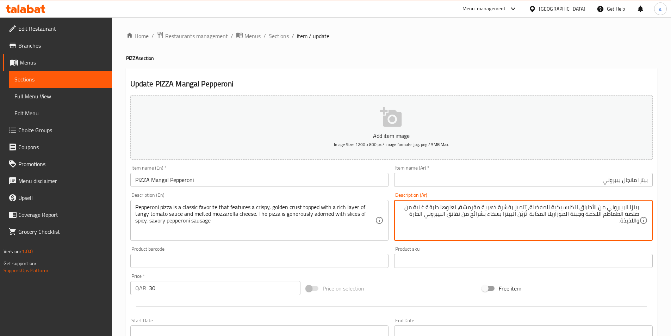
click at [536, 207] on textarea "بيتزا البيبروني من الأطباق الكلاسيكية المفضلة، تتميز بقشرة ذهبية مقرمشة، تعلوها…" at bounding box center [519, 220] width 240 height 33
click at [502, 227] on textarea "بيتزا البيبروني من الأطباق الكلاسيكية المفضلة، تتميز بقشرة ذهبية مقرمشة، تعلوها…" at bounding box center [519, 220] width 240 height 33
click at [580, 207] on textarea "بيتزا البيبروني من الأطباق الكلاسيكية المفضلة، تتميز بقشرة ذهبية مقرمشة، تعلوها…" at bounding box center [519, 220] width 240 height 33
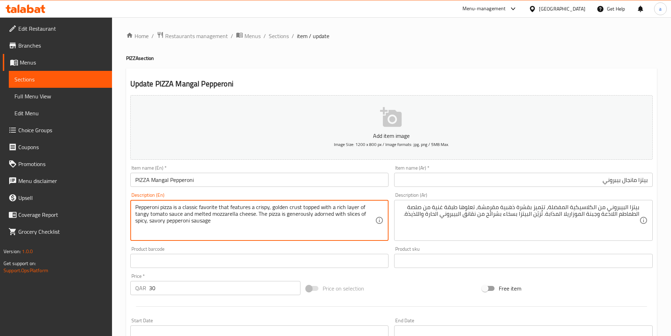
drag, startPoint x: 250, startPoint y: 208, endPoint x: 231, endPoint y: 209, distance: 19.1
click at [328, 211] on textarea "Pepperoni pizza is a classic favorite that features a crispy, golden crust topp…" at bounding box center [255, 220] width 240 height 33
drag, startPoint x: 183, startPoint y: 208, endPoint x: 217, endPoint y: 209, distance: 34.5
click at [217, 209] on textarea "Pepperoni pizza is a classic favorite that features a crispy, golden crust topp…" at bounding box center [255, 220] width 240 height 33
click at [250, 208] on textarea "Pepperoni pizza is a classic favorite that features a crispy, golden crust topp…" at bounding box center [255, 220] width 240 height 33
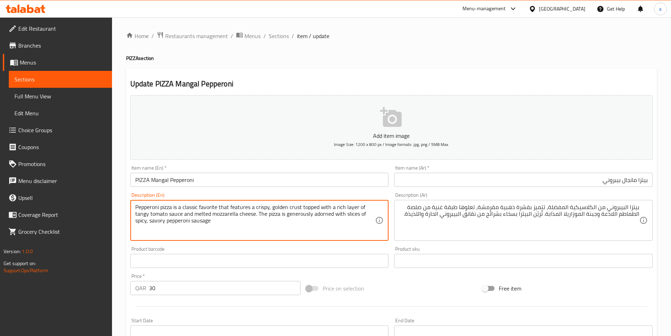
drag, startPoint x: 182, startPoint y: 208, endPoint x: 250, endPoint y: 207, distance: 67.6
click at [250, 207] on textarea "Pepperoni pizza is a classic favorite that features a crispy, golden crust topp…" at bounding box center [255, 220] width 240 height 33
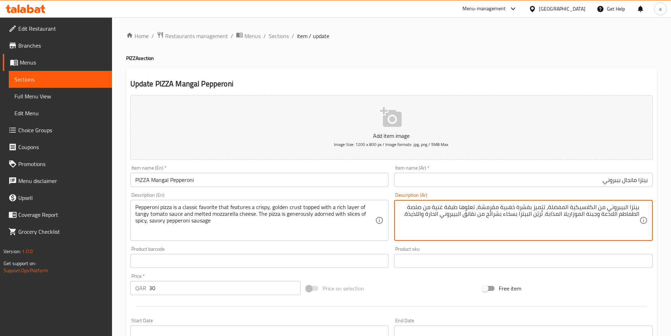
click at [599, 208] on textarea "بيتزا البيبروني من الكلاسيكية المفضلة، تتميز بقشرة ذهبية مقرمشة، تعلوها طبقة غن…" at bounding box center [519, 220] width 240 height 33
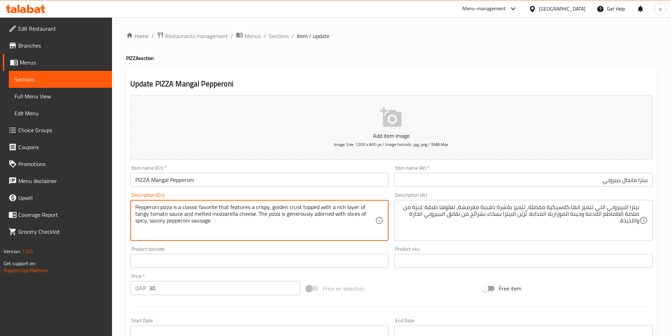
click at [212, 206] on textarea "Pepperoni pizza is a classic favorite that features a crispy, golden crust topp…" at bounding box center [255, 220] width 240 height 33
drag, startPoint x: 290, startPoint y: 209, endPoint x: 300, endPoint y: 208, distance: 10.2
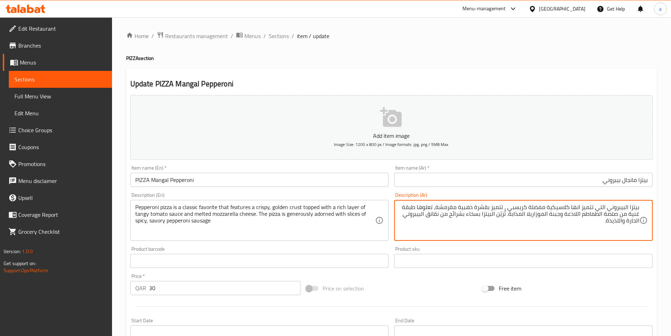
click at [504, 207] on textarea "بيتزا البيبروني التي تتميز انها كلاسيكية مفضلة كريسبي ، تتميز بقشرة ذهبية مقرمش…" at bounding box center [519, 220] width 240 height 33
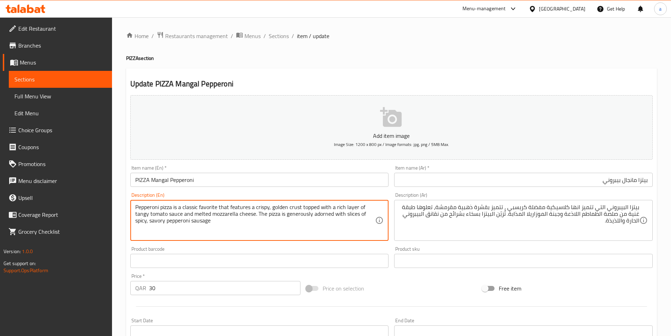
drag, startPoint x: 345, startPoint y: 207, endPoint x: 363, endPoint y: 207, distance: 18.7
drag, startPoint x: 289, startPoint y: 208, endPoint x: 299, endPoint y: 211, distance: 10.6
drag, startPoint x: 301, startPoint y: 207, endPoint x: 288, endPoint y: 207, distance: 12.7
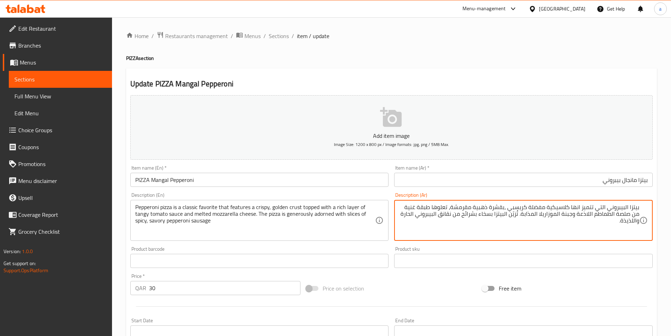
drag, startPoint x: 491, startPoint y: 208, endPoint x: 505, endPoint y: 211, distance: 14.0
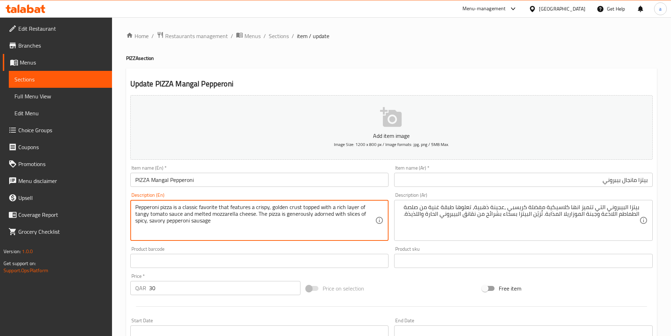
drag, startPoint x: 331, startPoint y: 207, endPoint x: 301, endPoint y: 209, distance: 29.3
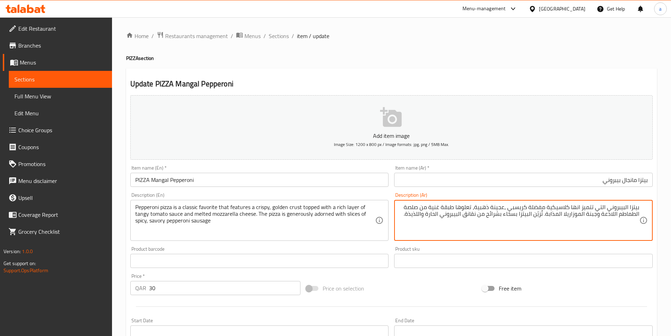
drag, startPoint x: 459, startPoint y: 207, endPoint x: 471, endPoint y: 206, distance: 12.4
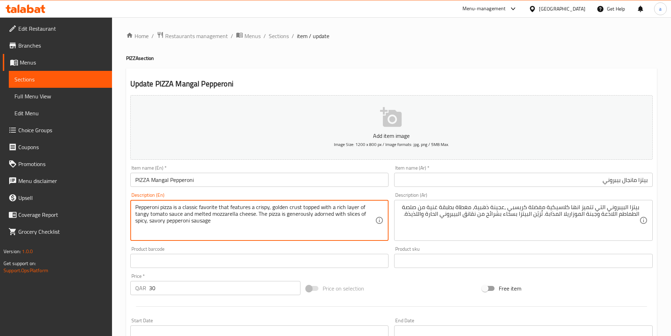
drag, startPoint x: 345, startPoint y: 207, endPoint x: 364, endPoint y: 207, distance: 18.7
drag, startPoint x: 286, startPoint y: 215, endPoint x: 312, endPoint y: 216, distance: 25.7
click at [347, 216] on textarea "Pepperoni pizza is a classic favorite that features a crispy, golden crust topp…" at bounding box center [255, 220] width 240 height 33
drag, startPoint x: 257, startPoint y: 214, endPoint x: 147, endPoint y: 233, distance: 111.9
click at [147, 233] on textarea "Pepperoni pizza is a classic favorite that features a crispy, golden crust topp…" at bounding box center [255, 220] width 240 height 33
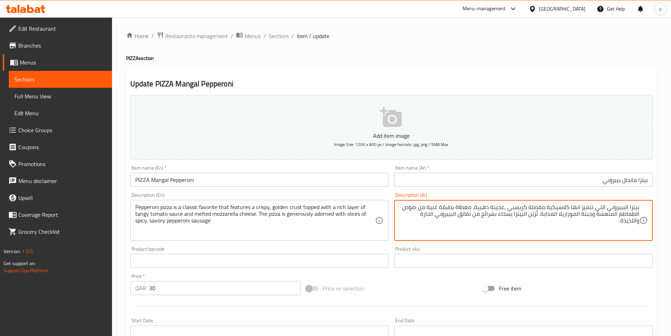
click at [419, 214] on textarea "بيتزا البيبروني التي تتميز انها كلاسيكية مفضلة كريسبي ،عجينة ذهبية، مغطاة بطبقة…" at bounding box center [519, 220] width 240 height 33
type textarea "بيتزا البيبروني التي تتميز انها كلاسيكية مفضلة كريسبي ،عجينة ذهبية، مغطاة بطبقة…"
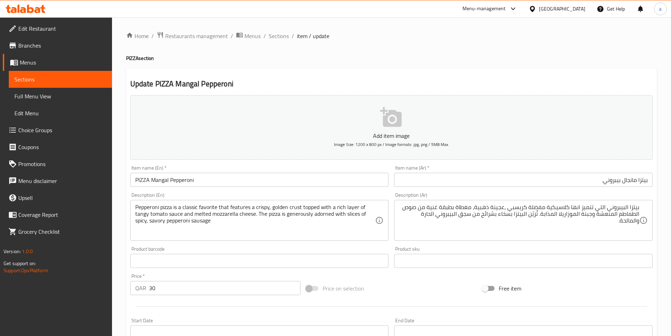
click at [212, 165] on div "Item name (En)   * PIZZA Mangal Pepperoni Item name (En) *" at bounding box center [259, 175] width 264 height 27
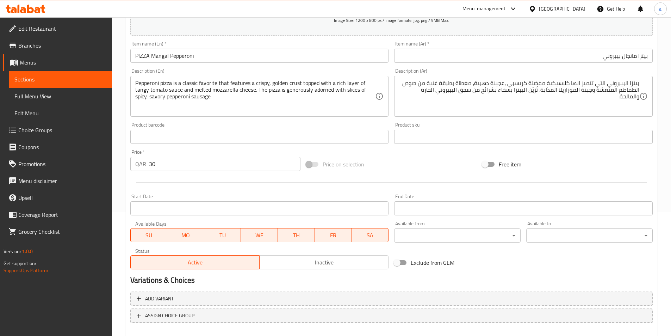
scroll to position [162, 0]
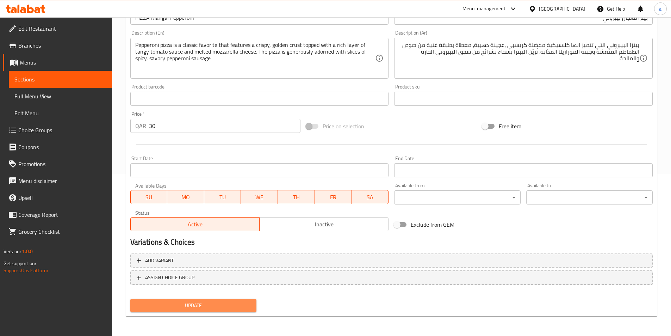
click at [237, 304] on span "Update" at bounding box center [193, 305] width 115 height 9
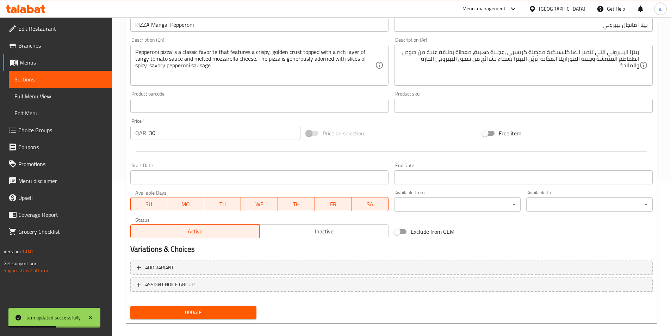
scroll to position [0, 0]
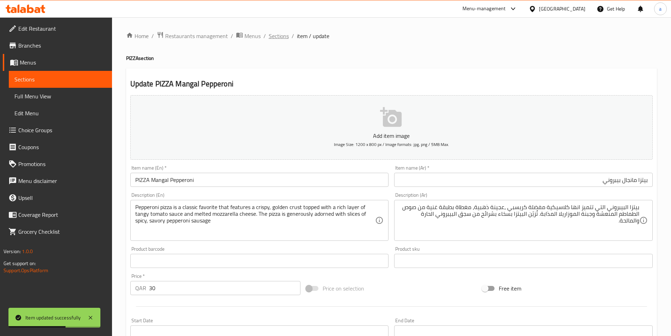
click at [277, 37] on span "Sections" at bounding box center [279, 36] width 20 height 8
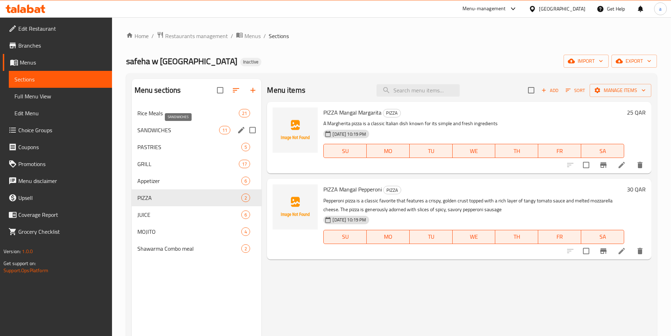
click at [164, 127] on span "SANDWICHES" at bounding box center [178, 130] width 82 height 8
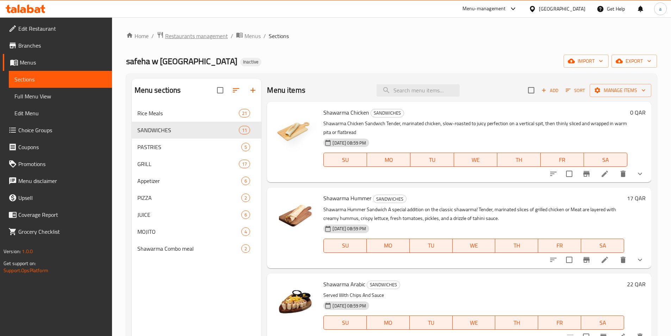
click at [207, 32] on span "Restaurants management" at bounding box center [196, 36] width 63 height 8
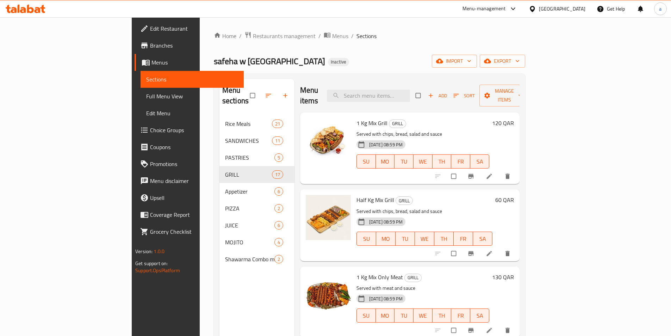
click at [146, 95] on span "Full Menu View" at bounding box center [192, 96] width 92 height 8
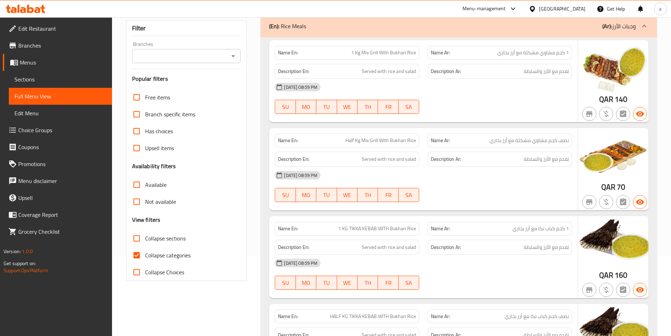
scroll to position [106, 0]
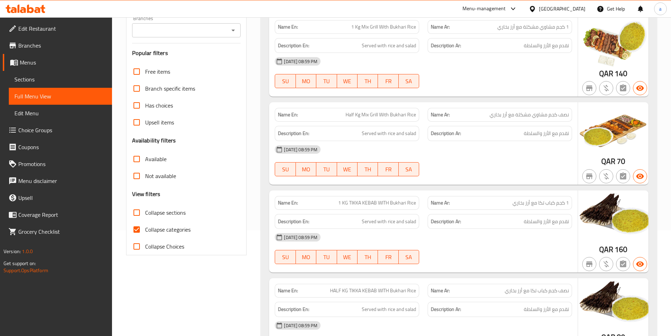
click at [150, 225] on span "Collapse categories" at bounding box center [167, 229] width 45 height 8
click at [145, 225] on input "Collapse categories" at bounding box center [136, 229] width 17 height 17
checkbox input "false"
click at [164, 209] on span "Collapse sections" at bounding box center [165, 212] width 40 height 8
click at [145, 209] on input "Collapse sections" at bounding box center [136, 212] width 17 height 17
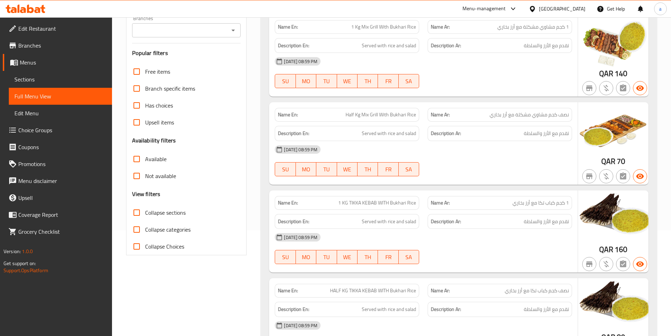
checkbox input "true"
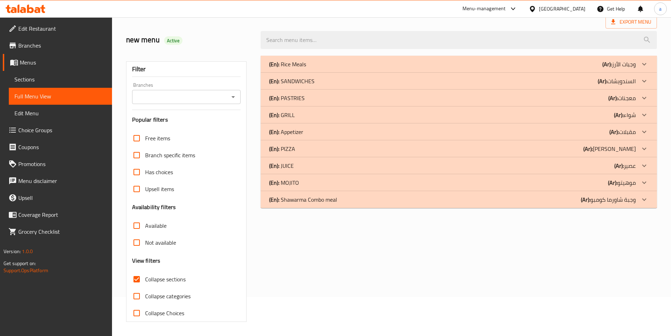
scroll to position [39, 0]
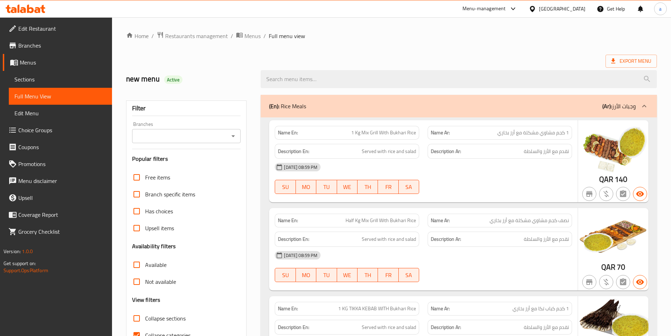
click at [158, 320] on span "Collapse sections" at bounding box center [165, 318] width 40 height 8
click at [145, 320] on input "Collapse sections" at bounding box center [136, 317] width 17 height 17
checkbox input "true"
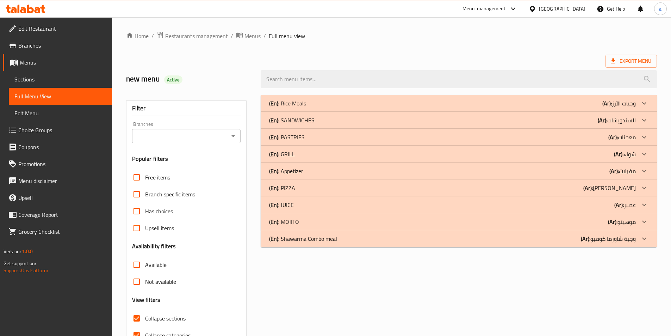
click at [138, 330] on input "Collapse categories" at bounding box center [136, 334] width 17 height 17
checkbox input "false"
click at [306, 137] on div "(En): PASTRIES (Ar): معجنات" at bounding box center [452, 137] width 367 height 8
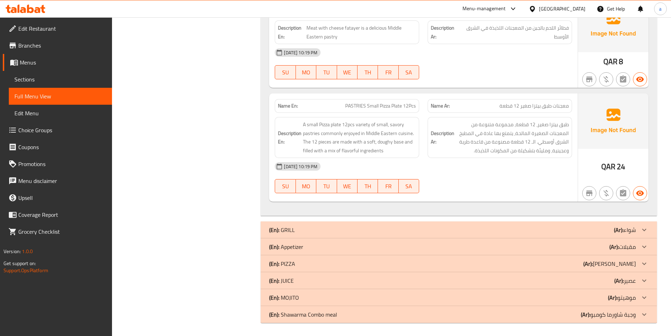
scroll to position [462, 0]
click at [290, 267] on p "(En): PIZZA" at bounding box center [282, 262] width 26 height 8
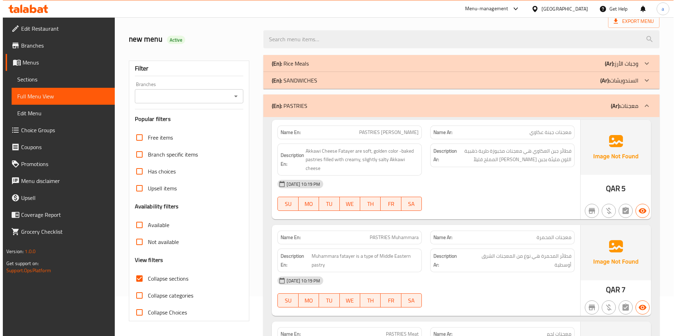
scroll to position [0, 0]
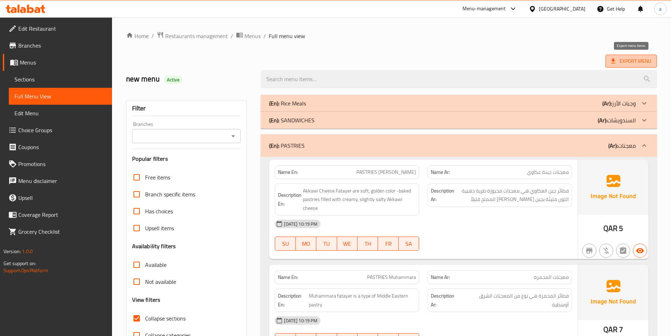
click at [623, 63] on span "Export Menu" at bounding box center [631, 61] width 40 height 9
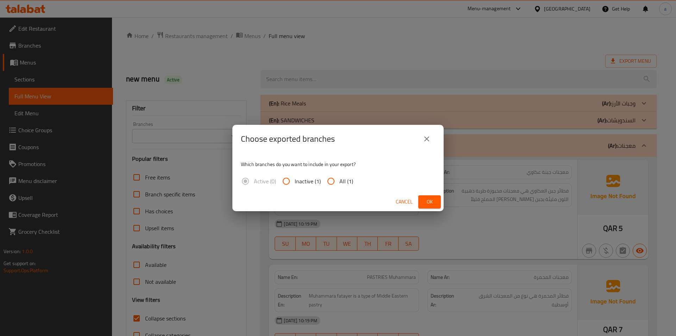
click at [337, 181] on input "All (1)" at bounding box center [331, 181] width 17 height 17
radio input "true"
click at [428, 201] on span "Ok" at bounding box center [429, 201] width 11 height 9
